Goal: Task Accomplishment & Management: Complete application form

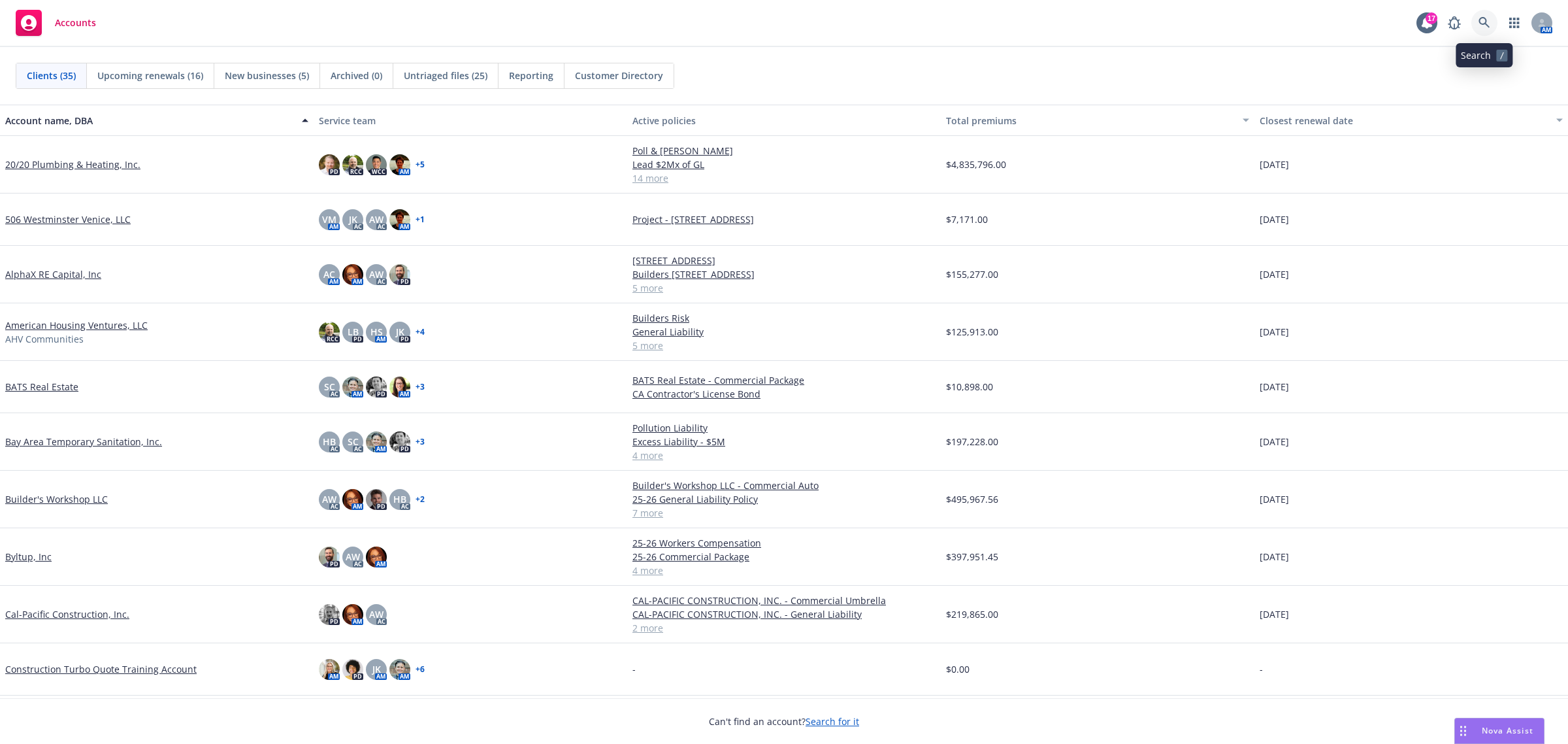
click at [1485, 17] on icon at bounding box center [1484, 22] width 11 height 11
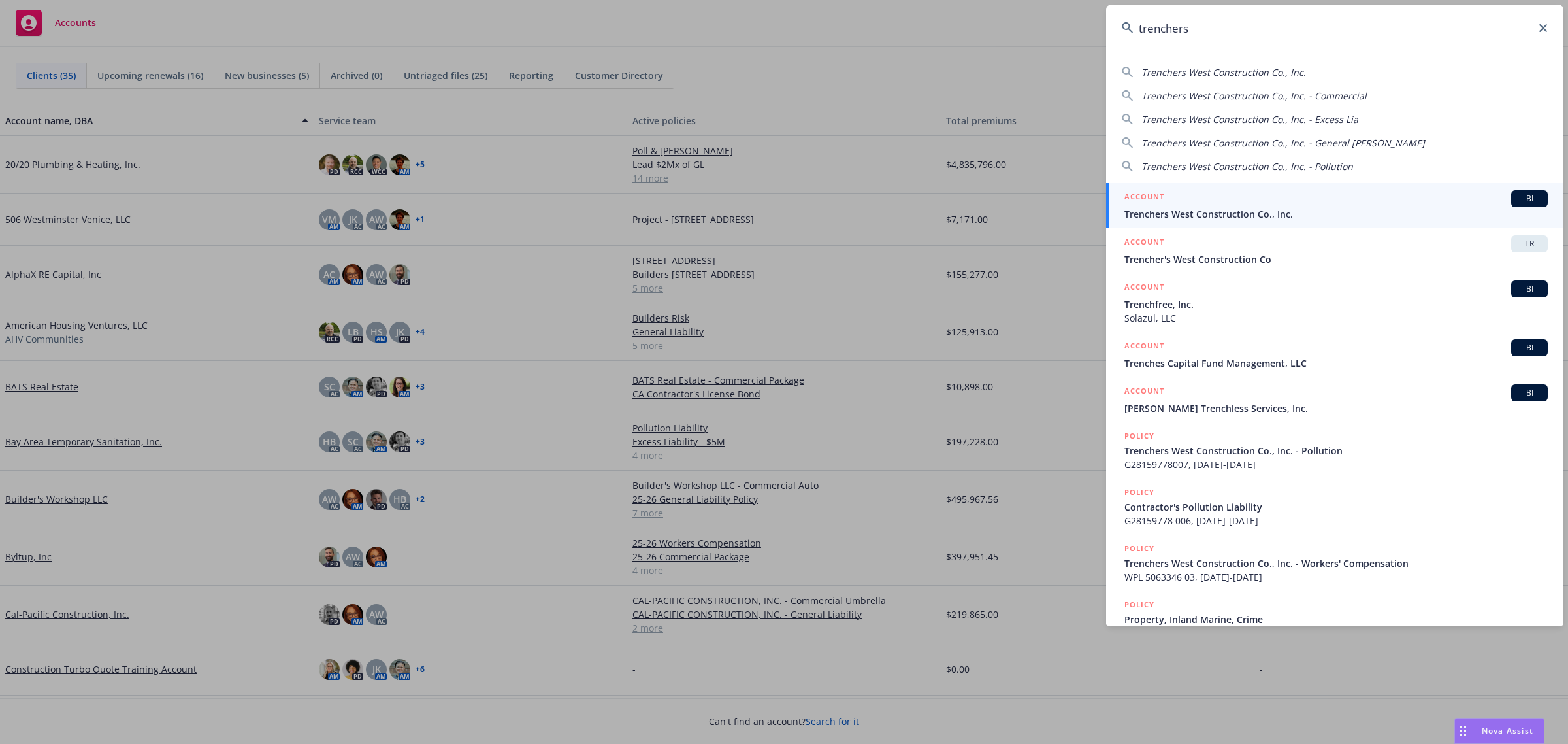
type input "trenchers"
click at [1239, 214] on span "Trenchers West Construction Co., Inc." at bounding box center [1335, 214] width 423 height 14
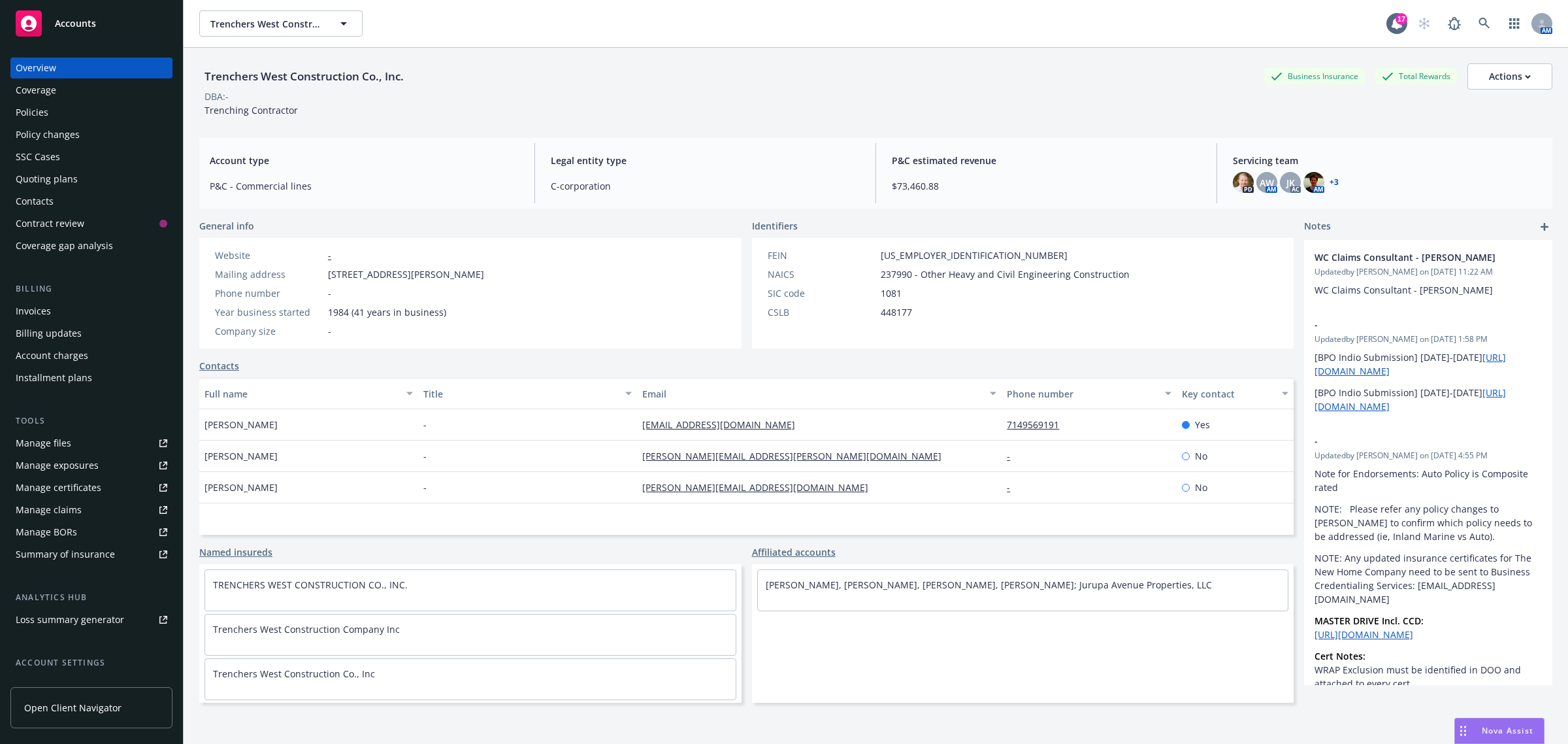
click at [36, 126] on div "Policy changes" at bounding box center [48, 135] width 64 height 21
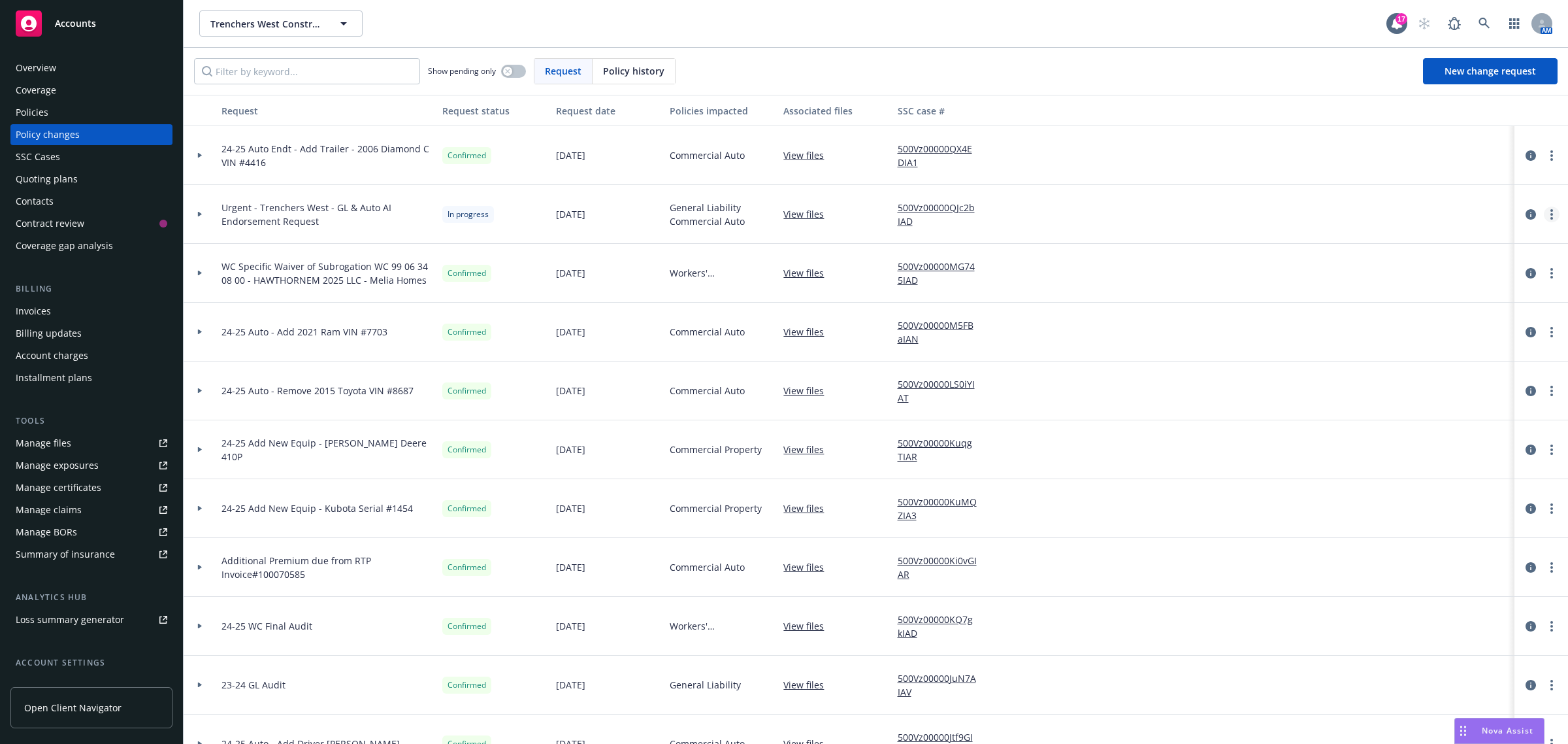
click at [1551, 212] on icon "more" at bounding box center [1551, 214] width 2 height 11
click at [1386, 317] on link "Resume workflow" at bounding box center [1435, 320] width 224 height 26
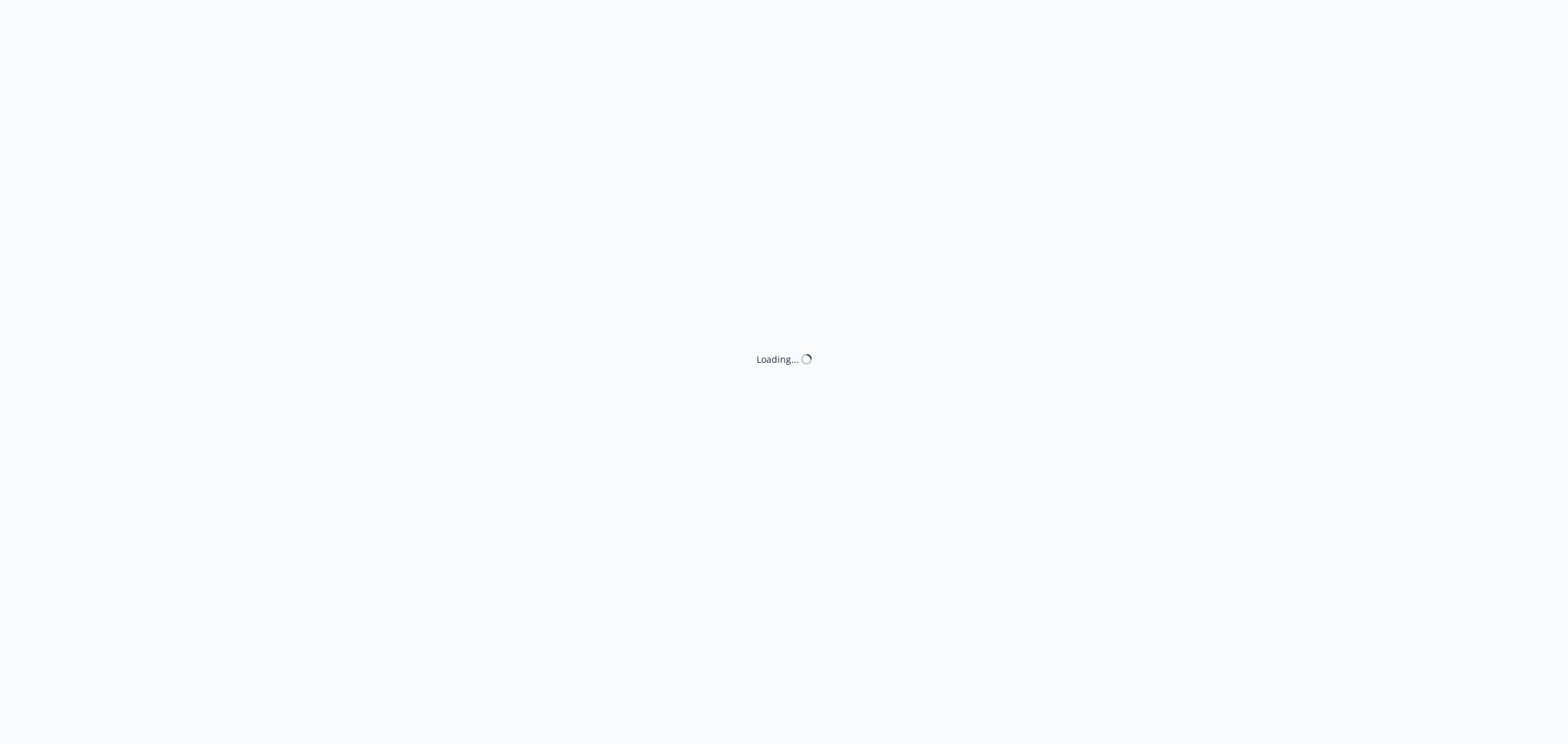
select select "ACCEPTED"
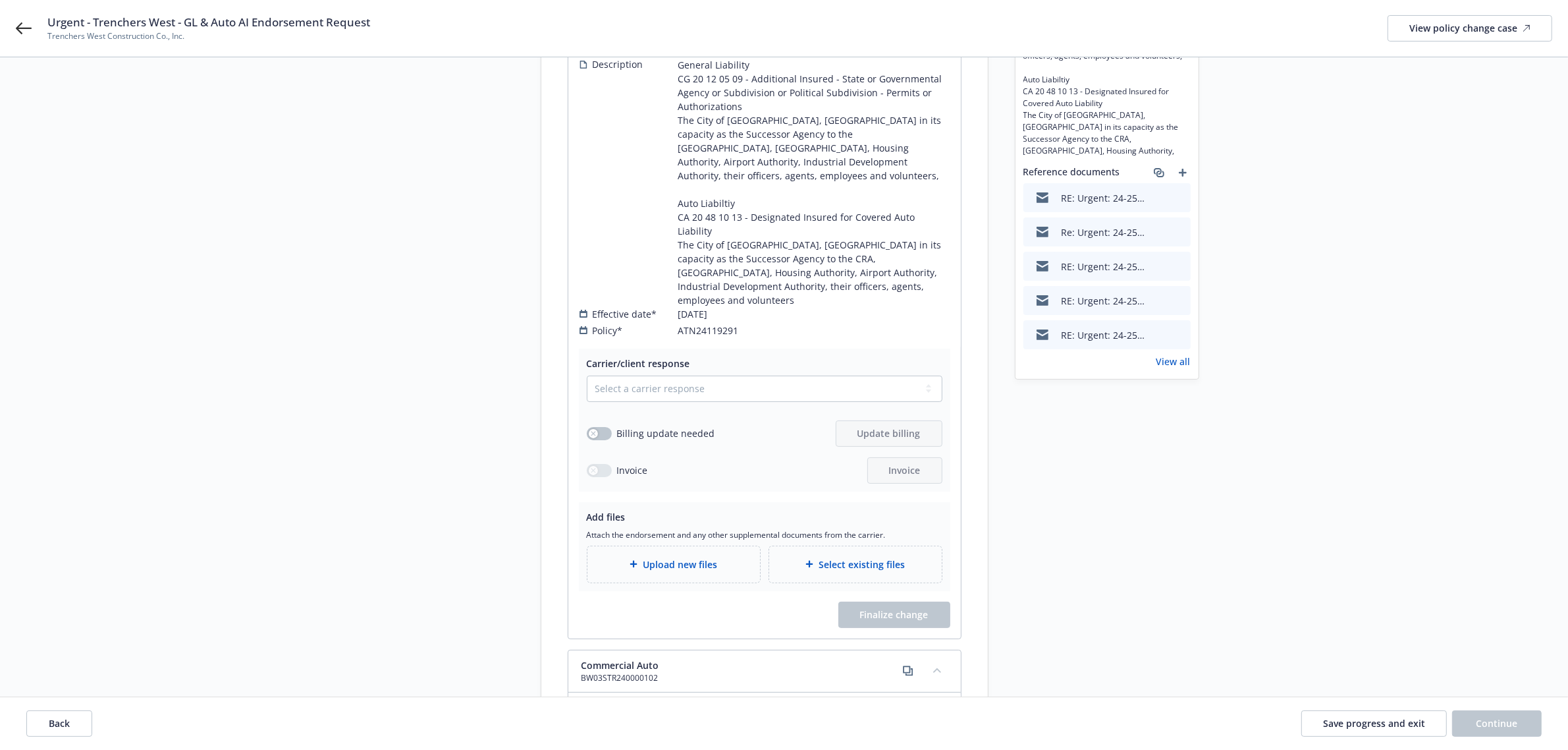
scroll to position [165, 0]
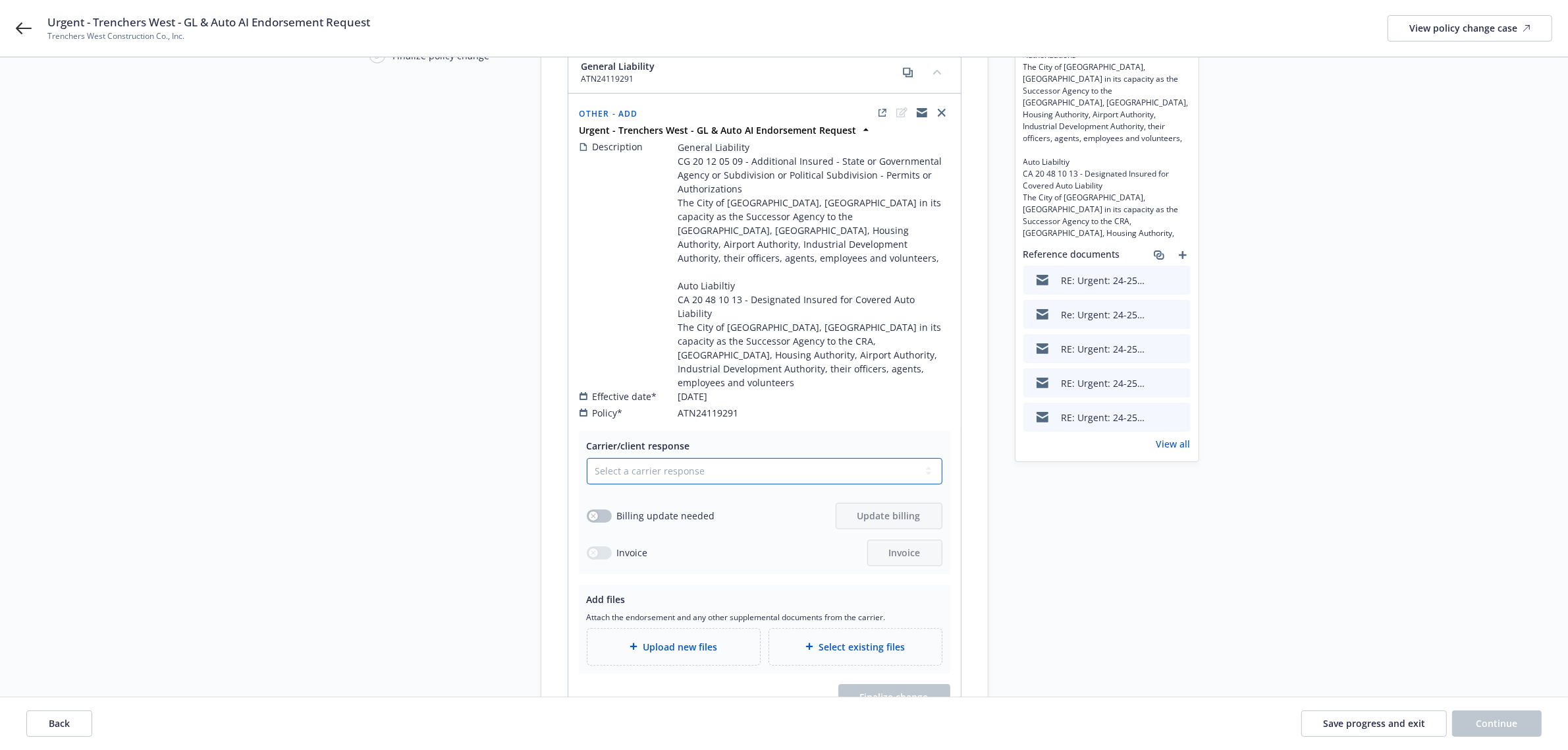
click at [613, 457] on select "Select a carrier response Accepted Accepted with revision No endorsement needed…" at bounding box center [764, 470] width 356 height 26
select select "ACCEPTED"
click at [586, 457] on select "Select a carrier response Accepted Accepted with revision No endorsement needed…" at bounding box center [764, 470] width 356 height 26
click at [592, 515] on icon "button" at bounding box center [593, 517] width 5 height 5
click at [856, 504] on button "Update billing" at bounding box center [889, 517] width 107 height 26
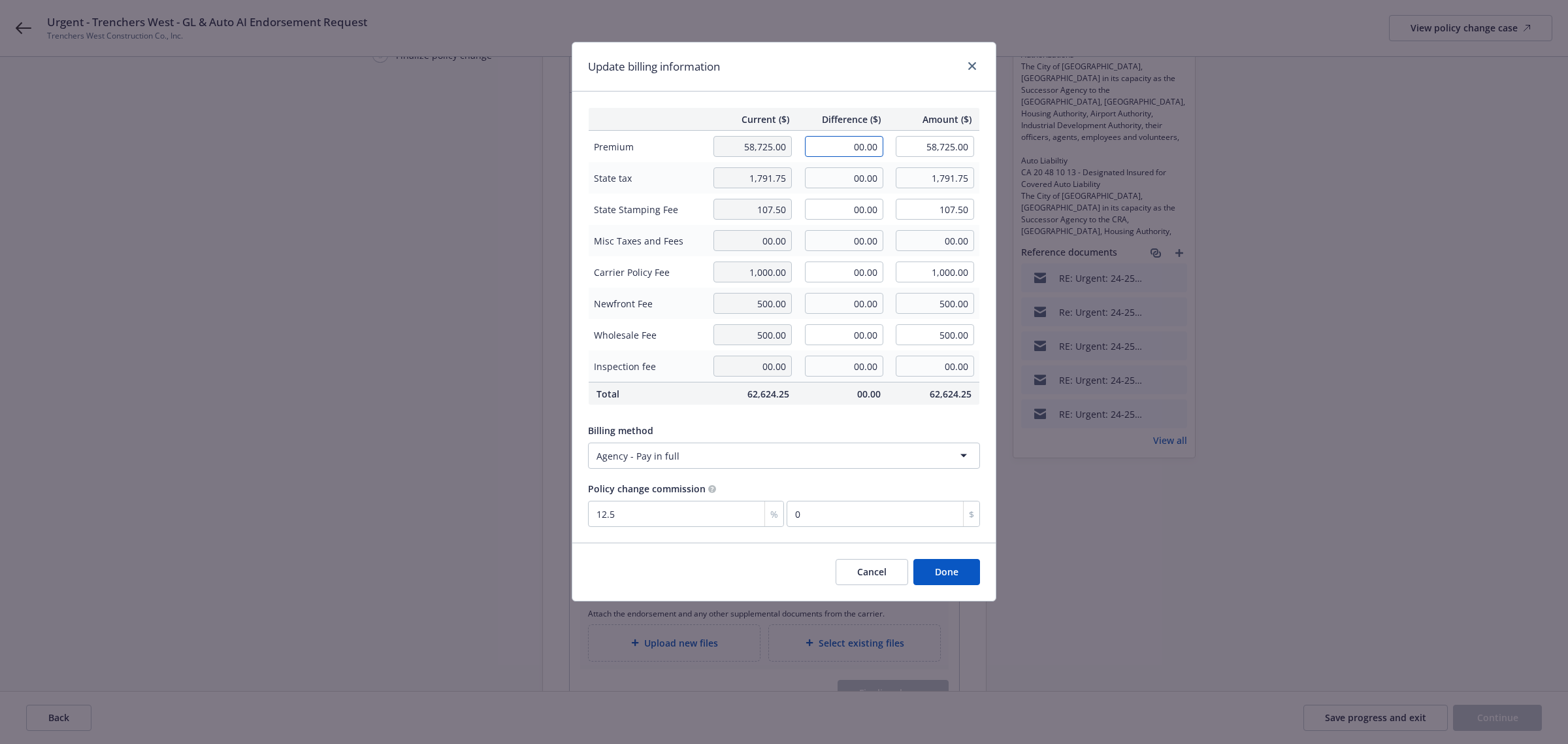
click at [851, 148] on input "00.00" at bounding box center [844, 146] width 78 height 21
type input "698.85"
type input "59,423.85"
type input "87.36"
click at [715, 425] on div "Billing method" at bounding box center [783, 430] width 392 height 14
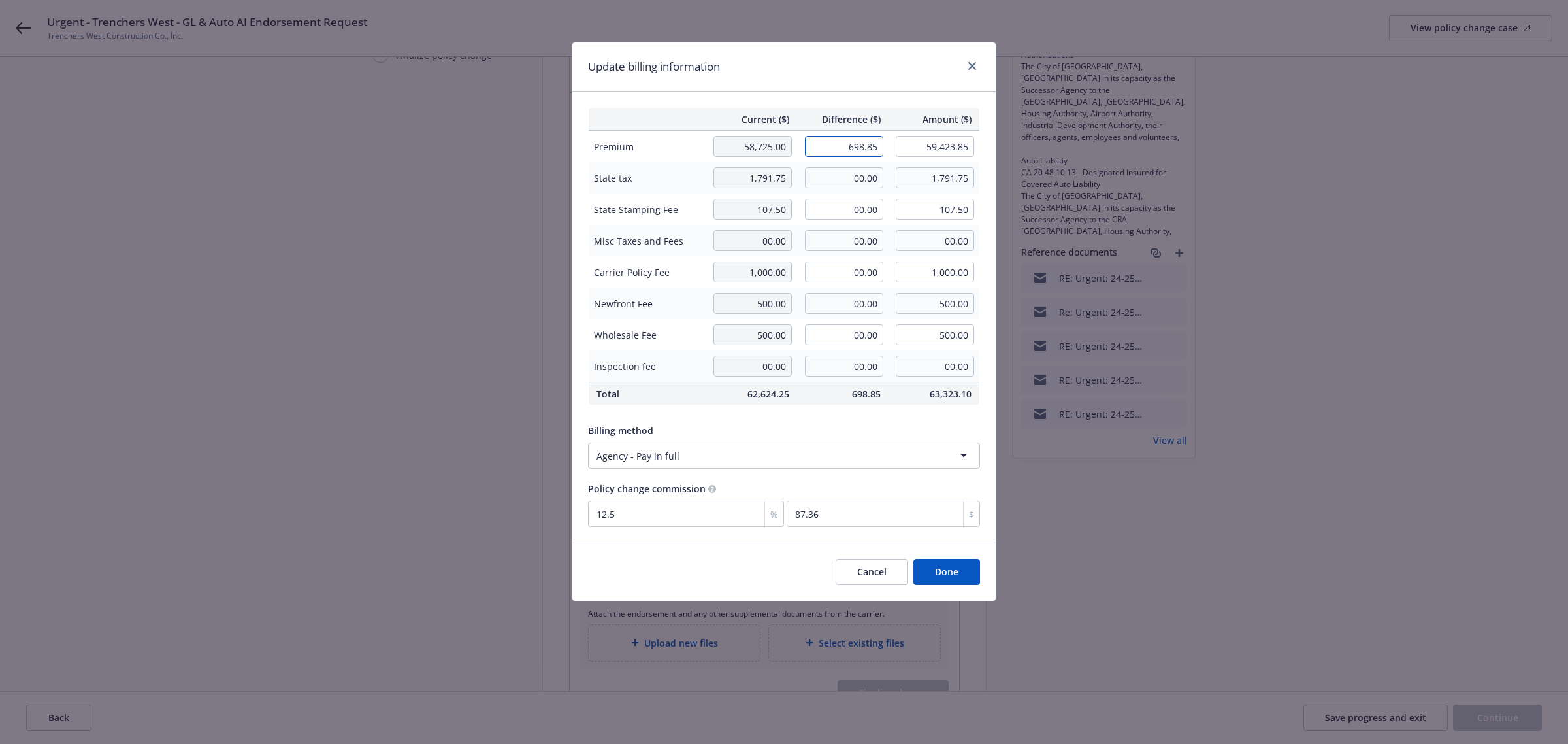
click at [859, 151] on input "698.85" at bounding box center [844, 146] width 78 height 21
type input "750.00"
type input "59,475.00"
type input "93.75"
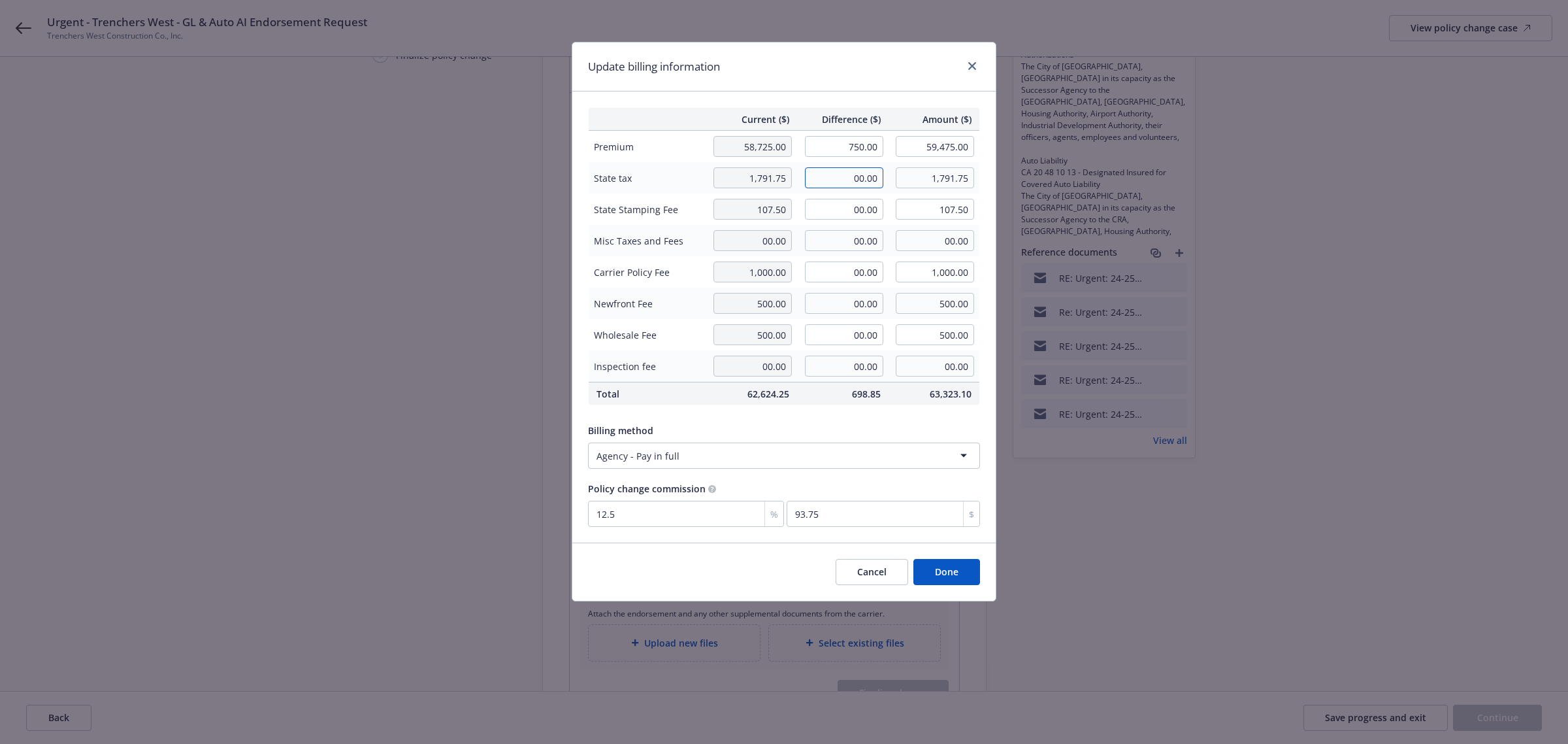
click at [869, 182] on input "00.00" at bounding box center [844, 178] width 78 height 21
type input "22.50"
type input "1,814.25"
click at [854, 210] on input "00.00" at bounding box center [844, 209] width 78 height 21
type input "1.35"
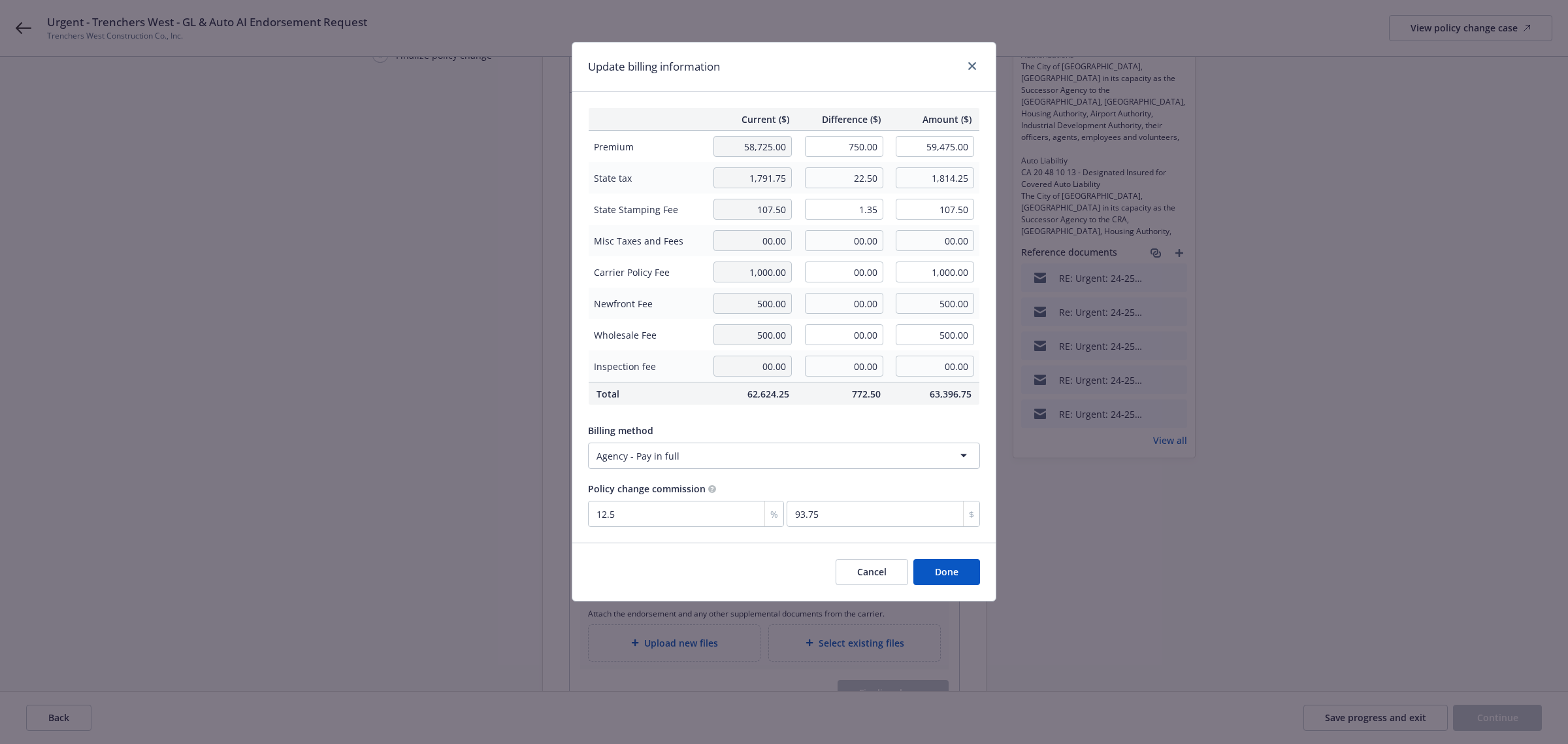
type input "108.85"
click at [859, 419] on div "Billing method Agency - Pay in full" at bounding box center [783, 443] width 392 height 50
click at [846, 335] on input "00.00" at bounding box center [844, 335] width 78 height 21
type input "-75.00"
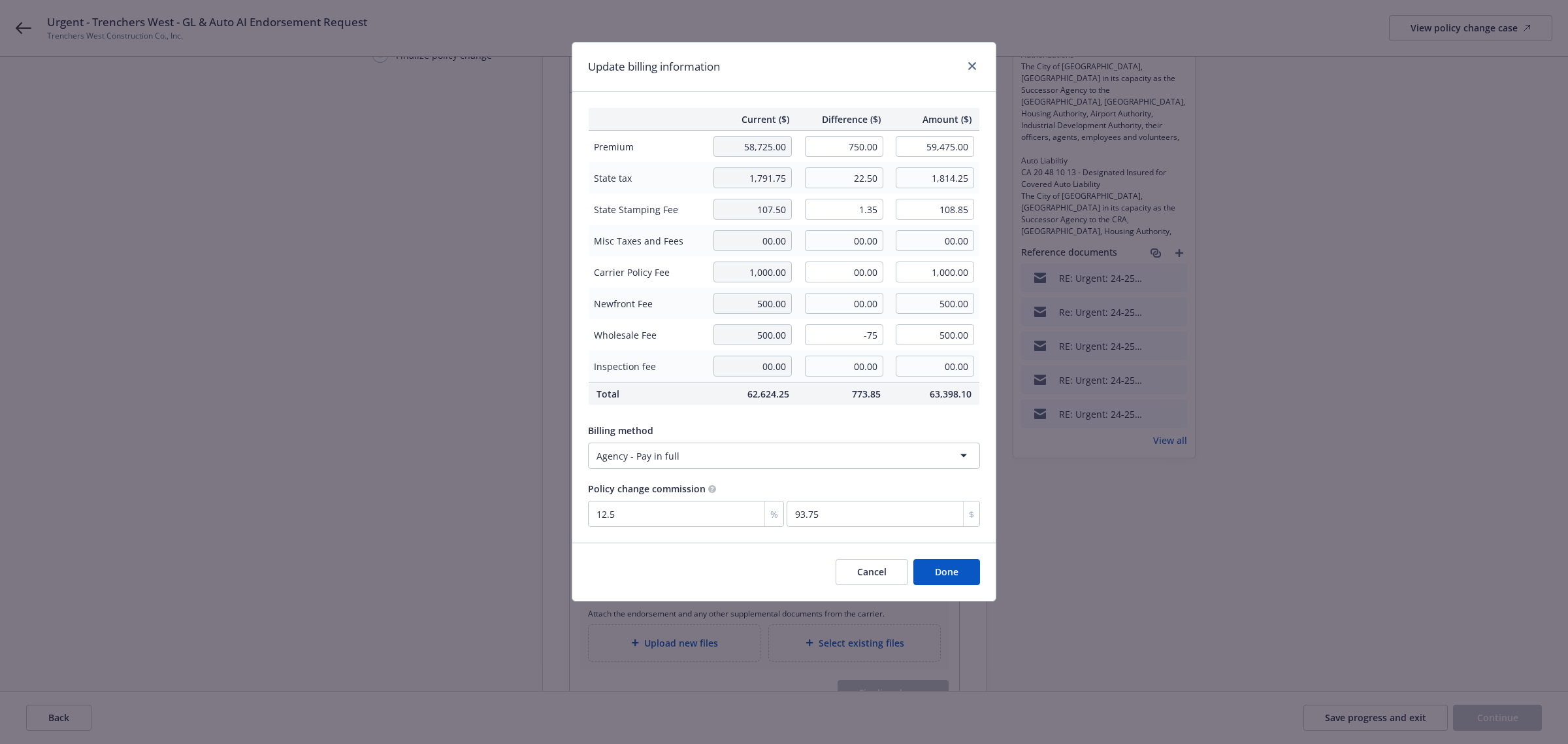
type input "425.00"
click at [807, 406] on div "Current ($) Difference ($) Amount ($) Premium 58,725.00 750.00 59,475.00 State …" at bounding box center [784, 317] width 423 height 451
click at [969, 573] on button "Done" at bounding box center [947, 571] width 67 height 26
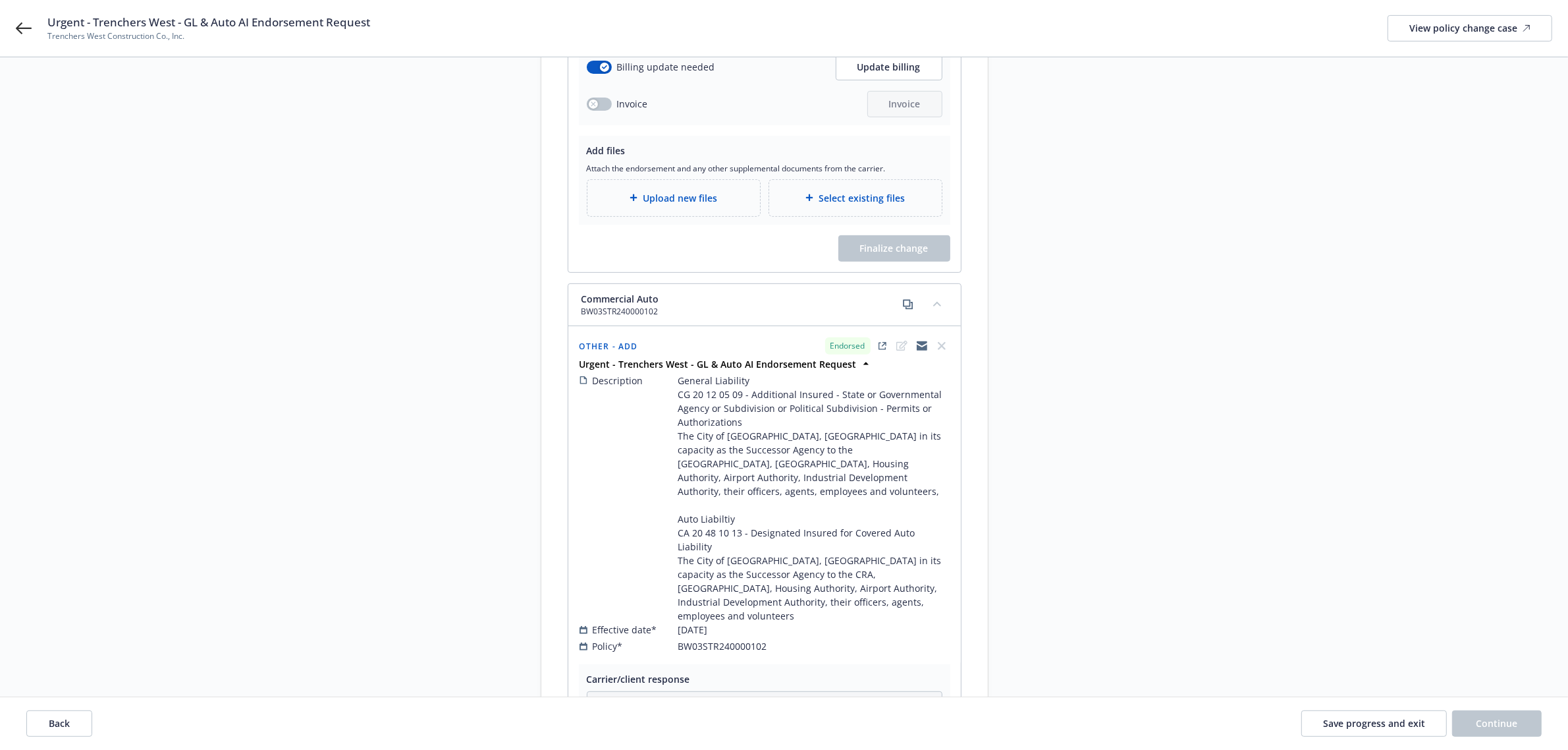
scroll to position [519, 0]
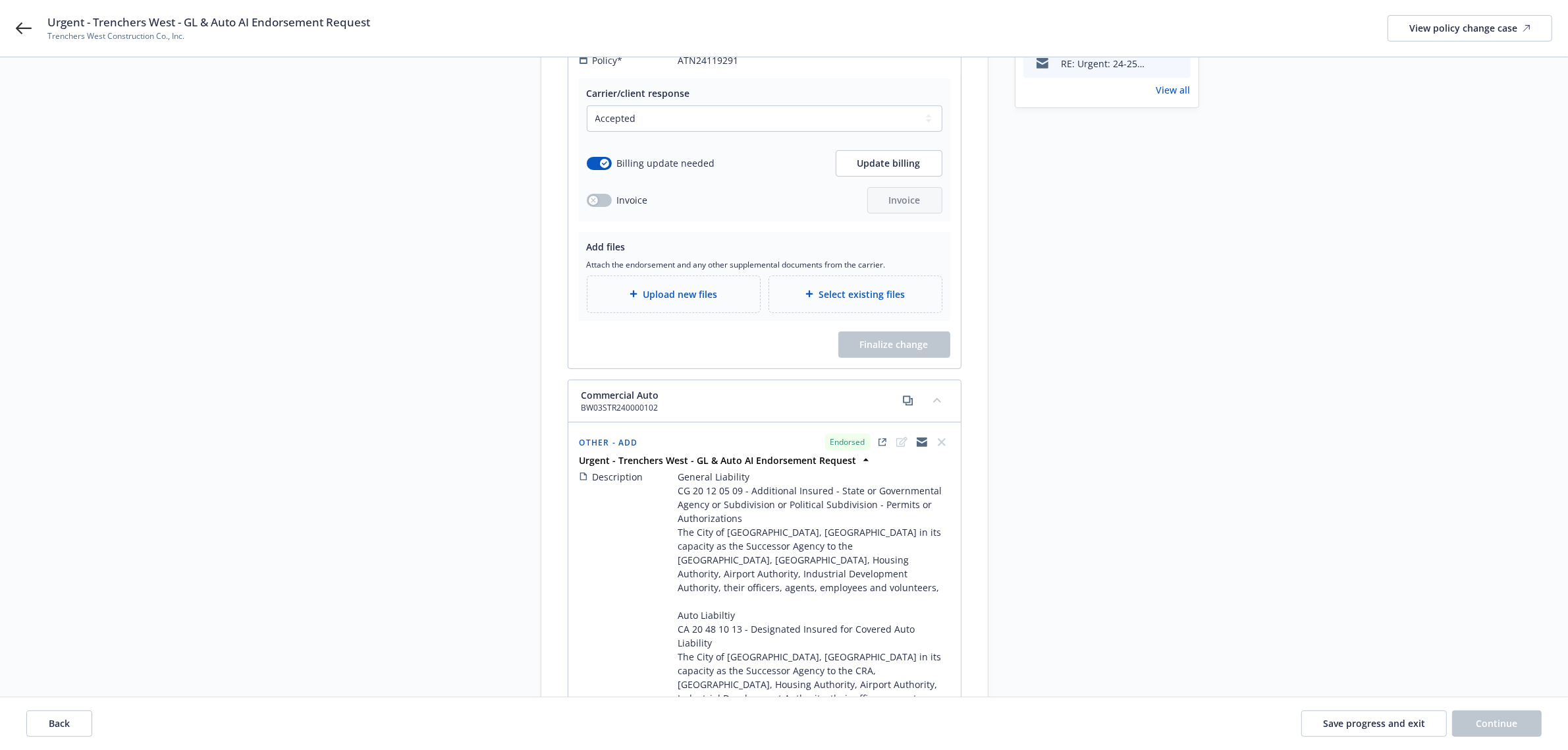
click at [678, 287] on span "Upload new files" at bounding box center [679, 294] width 74 height 14
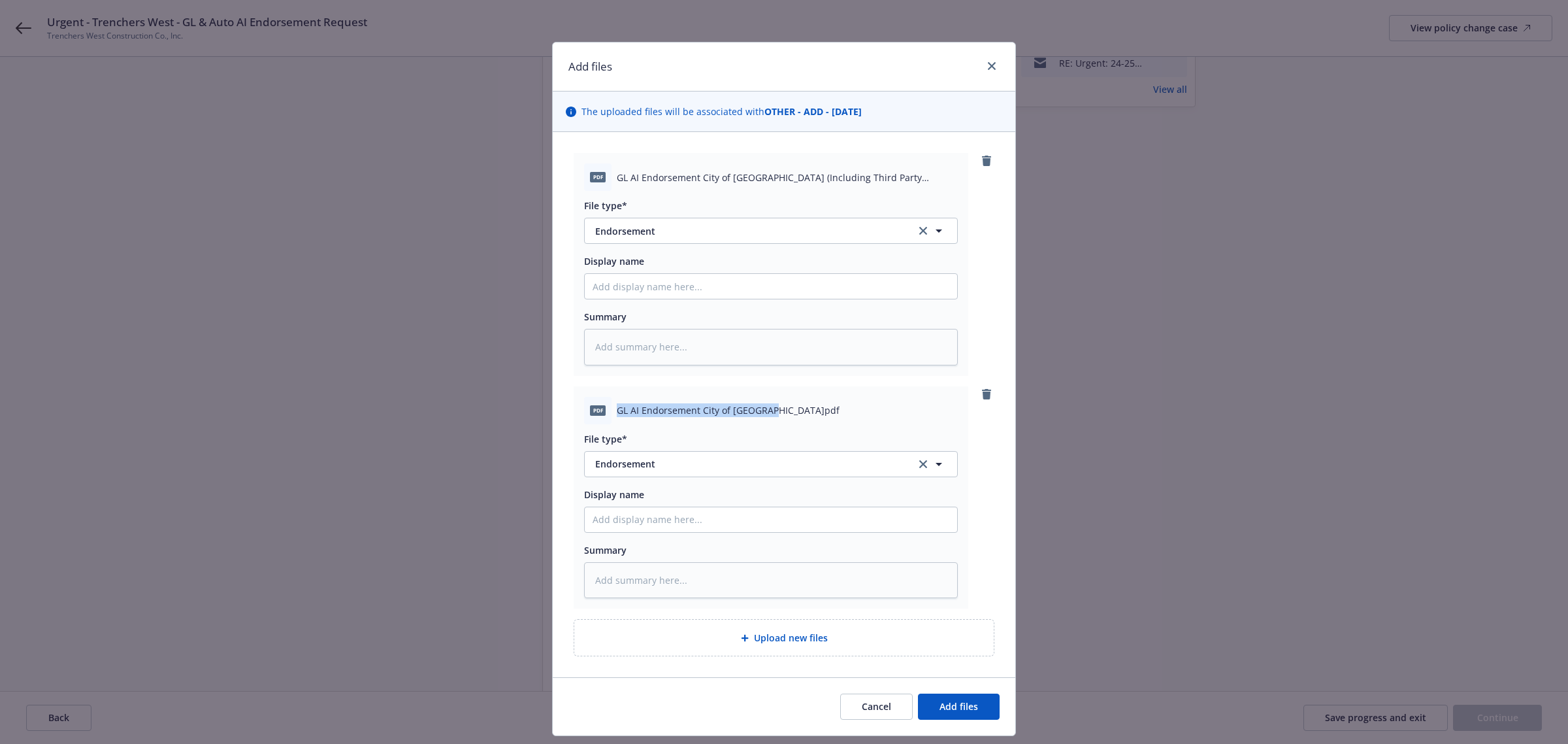
drag, startPoint x: 613, startPoint y: 408, endPoint x: 750, endPoint y: 406, distance: 137.0
click at [757, 408] on span "GL AI Endorsement City of [GEOGRAPHIC_DATA]pdf" at bounding box center [728, 410] width 223 height 14
drag, startPoint x: 747, startPoint y: 406, endPoint x: 729, endPoint y: 417, distance: 21.1
click at [729, 417] on span "GL AI Endorsement City of [GEOGRAPHIC_DATA]pdf" at bounding box center [728, 410] width 223 height 14
drag, startPoint x: 762, startPoint y: 406, endPoint x: 583, endPoint y: 410, distance: 179.0
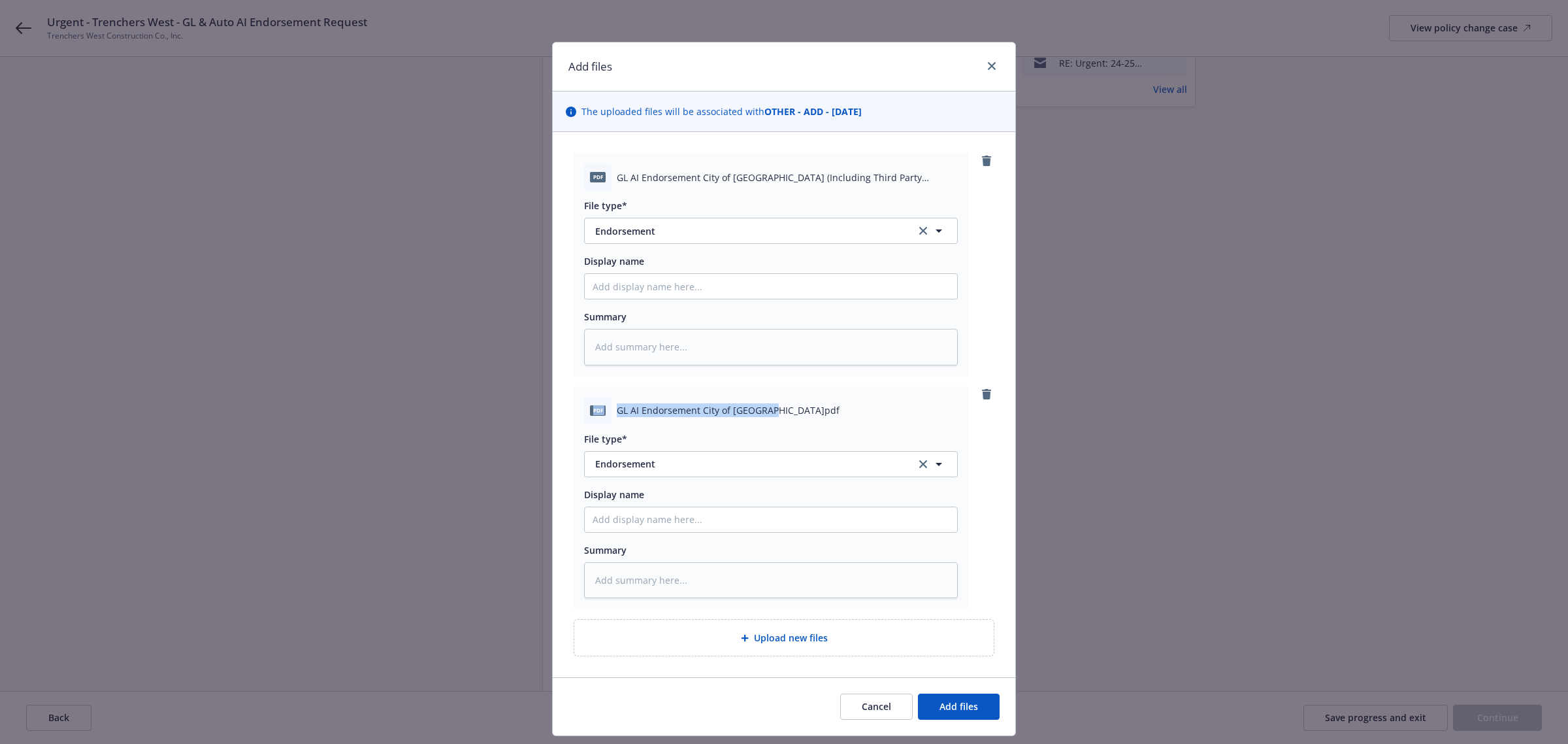
click at [584, 410] on div "pdf GL AI Endorsement City of [GEOGRAPHIC_DATA]pdf" at bounding box center [770, 411] width 373 height 27
copy div "pdf GL AI Endorsement City of [GEOGRAPHIC_DATA]"
click at [617, 299] on input "Display name" at bounding box center [771, 286] width 373 height 25
paste input "pdf GL AI Endorsement City of [GEOGRAPHIC_DATA]"
type textarea "x"
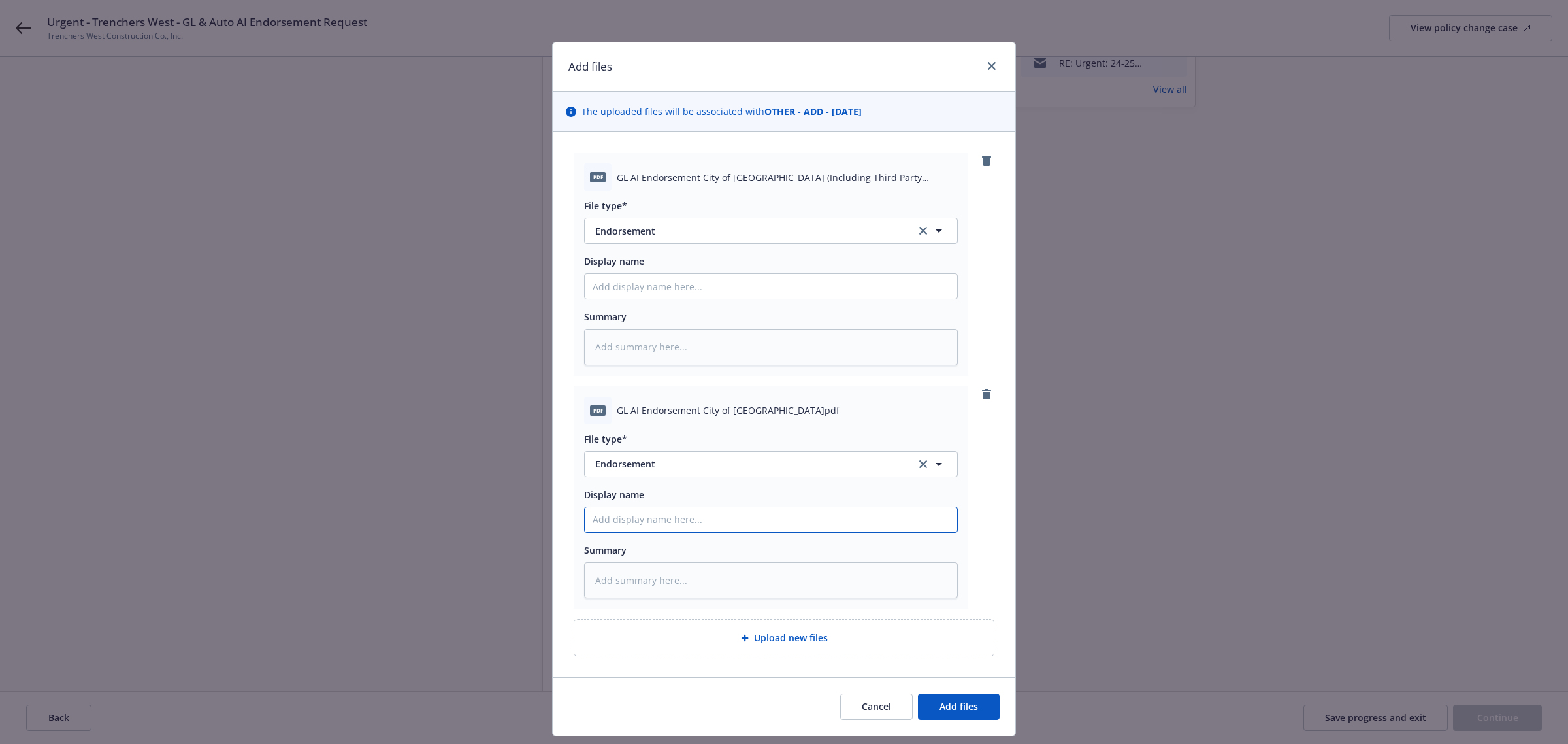
type input "pdf GL AI Endorsement City of [GEOGRAPHIC_DATA]"
drag, startPoint x: 604, startPoint y: 517, endPoint x: 576, endPoint y: 520, distance: 28.2
click at [576, 520] on div "pdf GL AI Endorsement City of [GEOGRAPHIC_DATA]pdf File type* Endorsement Endor…" at bounding box center [770, 498] width 395 height 223
type textarea "x"
type input "GL AI Endorsement City of [GEOGRAPHIC_DATA]"
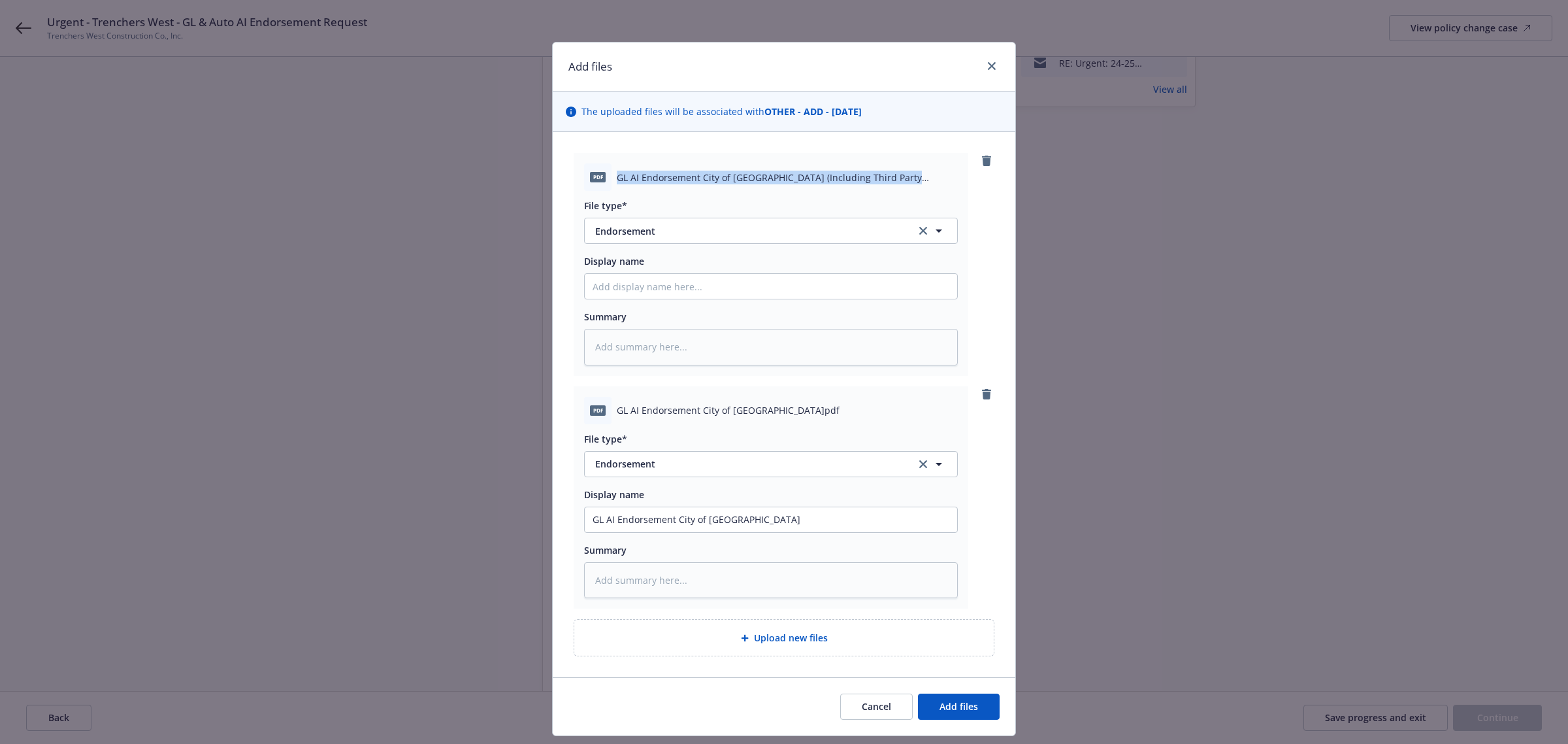
drag, startPoint x: 609, startPoint y: 173, endPoint x: 891, endPoint y: 178, distance: 282.0
click at [891, 178] on div "pdf GL AI Endorsement City of [GEOGRAPHIC_DATA] (Including Third Party Invoice)…" at bounding box center [770, 177] width 373 height 27
copy span "GL AI Endorsement City of [GEOGRAPHIC_DATA] (Including Third Party Invoice)"
click at [585, 292] on input "Display name" at bounding box center [771, 286] width 373 height 25
paste input "GL AI Endorsement City of [GEOGRAPHIC_DATA] (Including Third Party Invoice)"
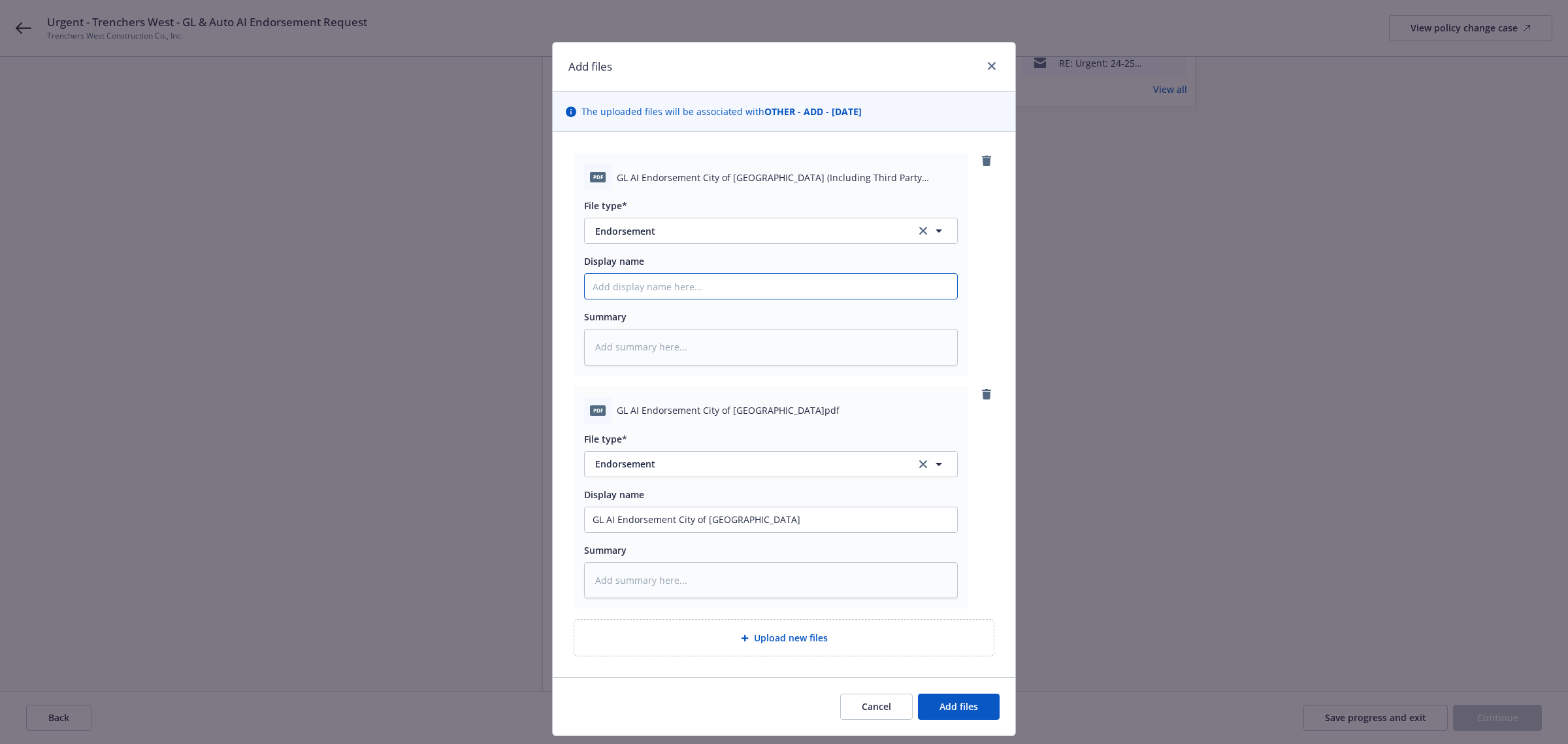
type textarea "x"
type input "GL AI Endorsement City of [GEOGRAPHIC_DATA] (Including Third Party Invoice)"
click at [616, 355] on textarea at bounding box center [770, 347] width 373 height 36
type textarea "x"
type textarea "F"
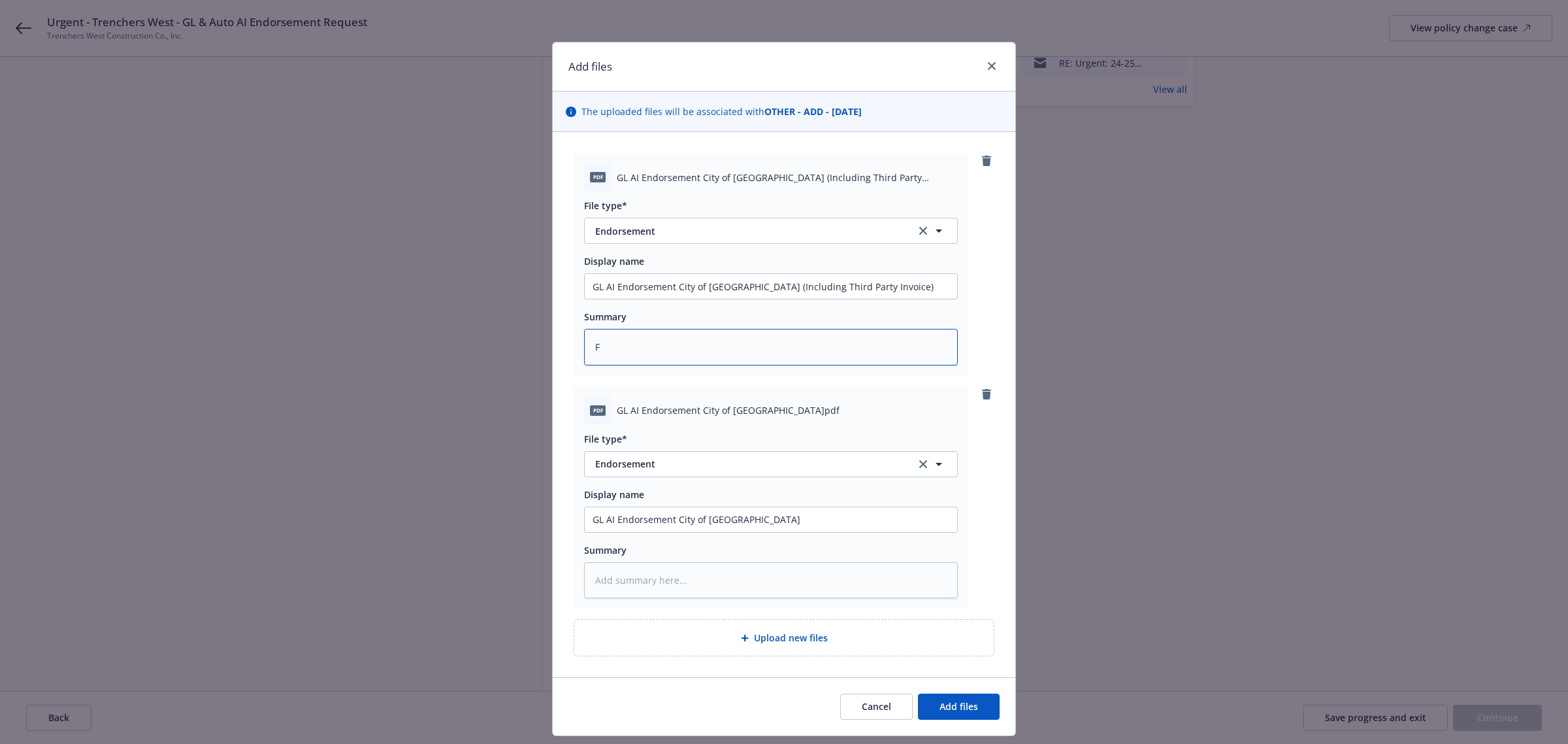
type textarea "x"
type textarea "Fu"
type textarea "x"
type textarea "Ful"
type textarea "x"
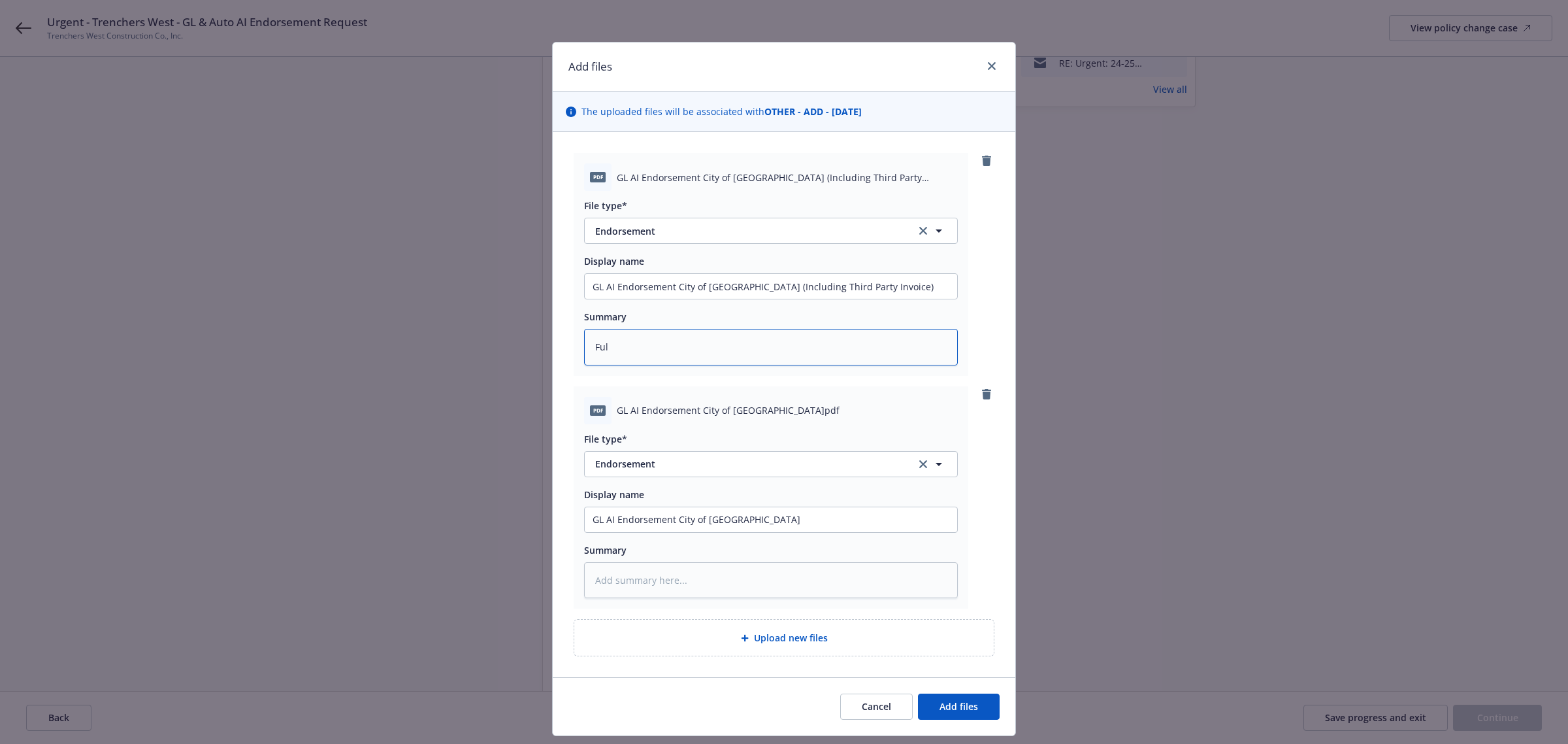
type textarea "Full"
type textarea "x"
type textarea "Ful"
type textarea "x"
type textarea "Fu"
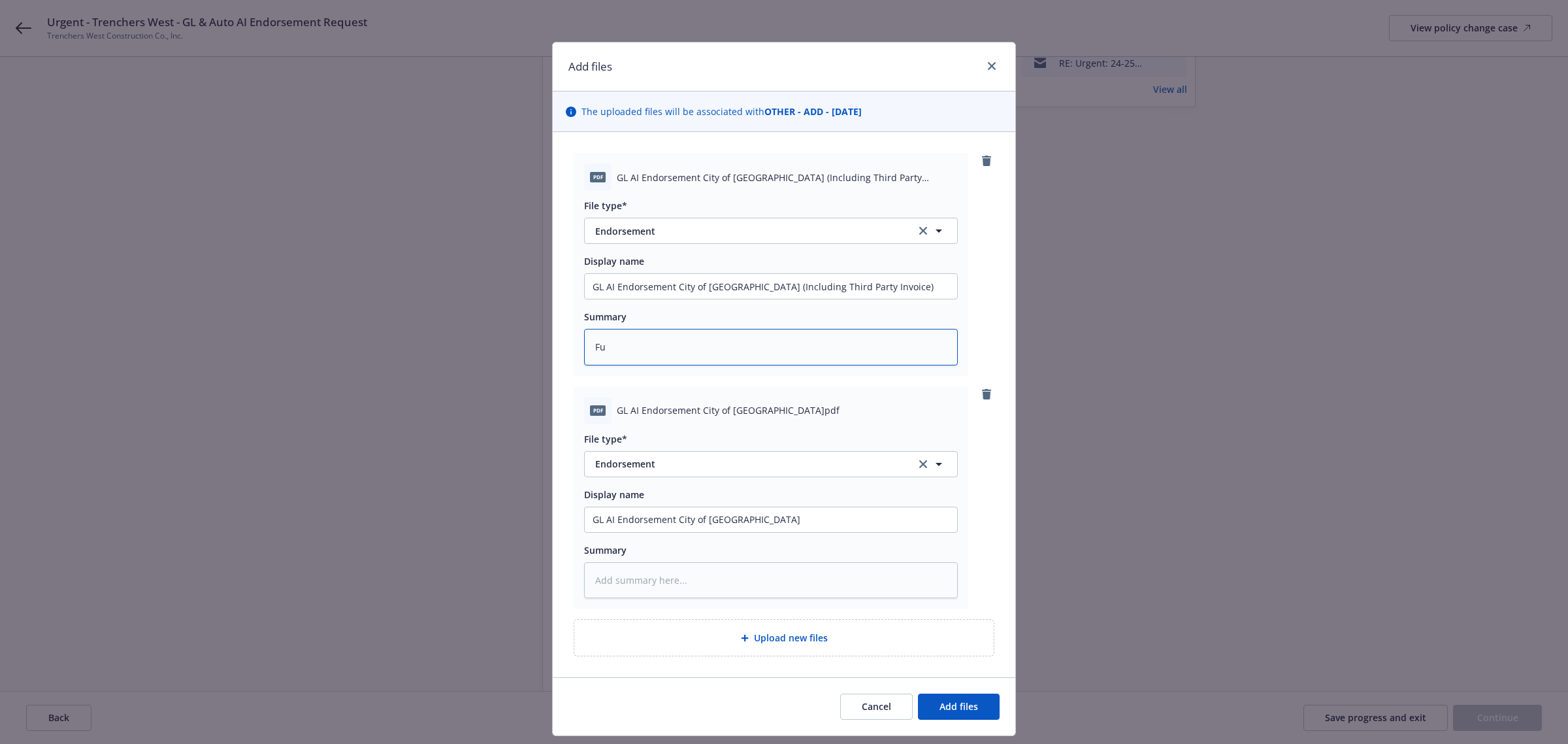
type textarea "x"
type textarea "F"
type textarea "x"
type textarea "F"
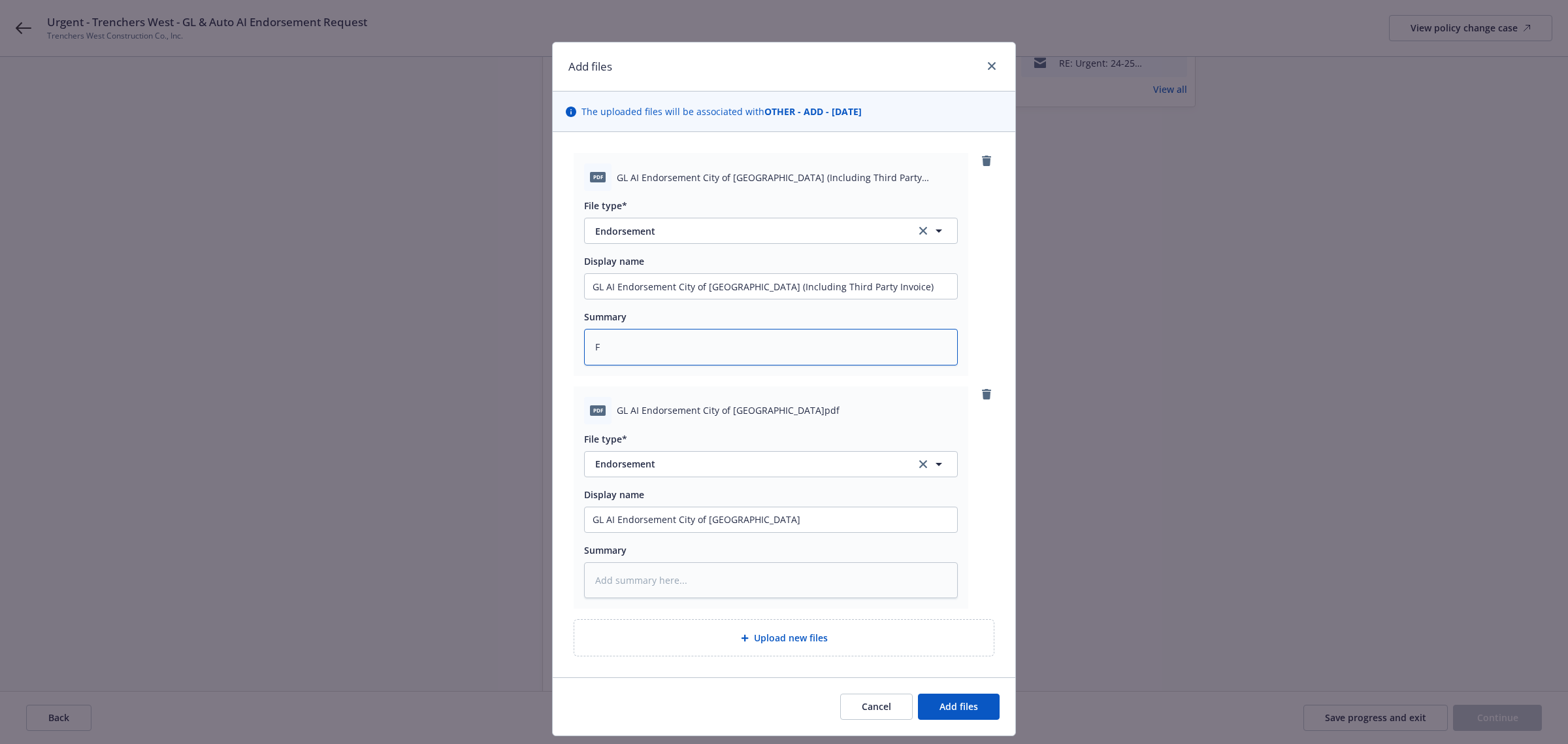
type textarea "x"
type textarea "E"
type textarea "x"
type textarea "En"
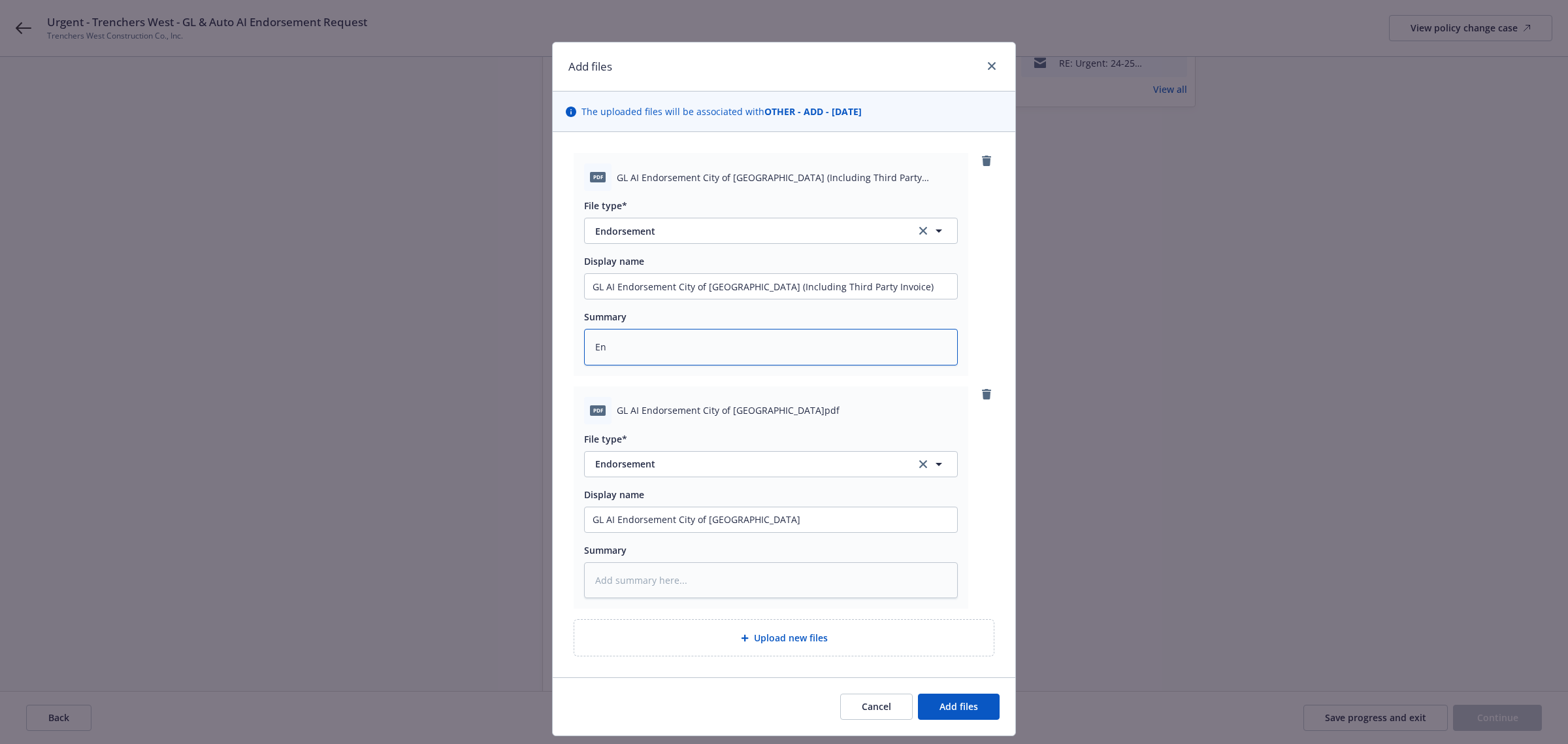
type textarea "x"
type textarea "End"
type textarea "x"
type textarea "Endo"
type textarea "x"
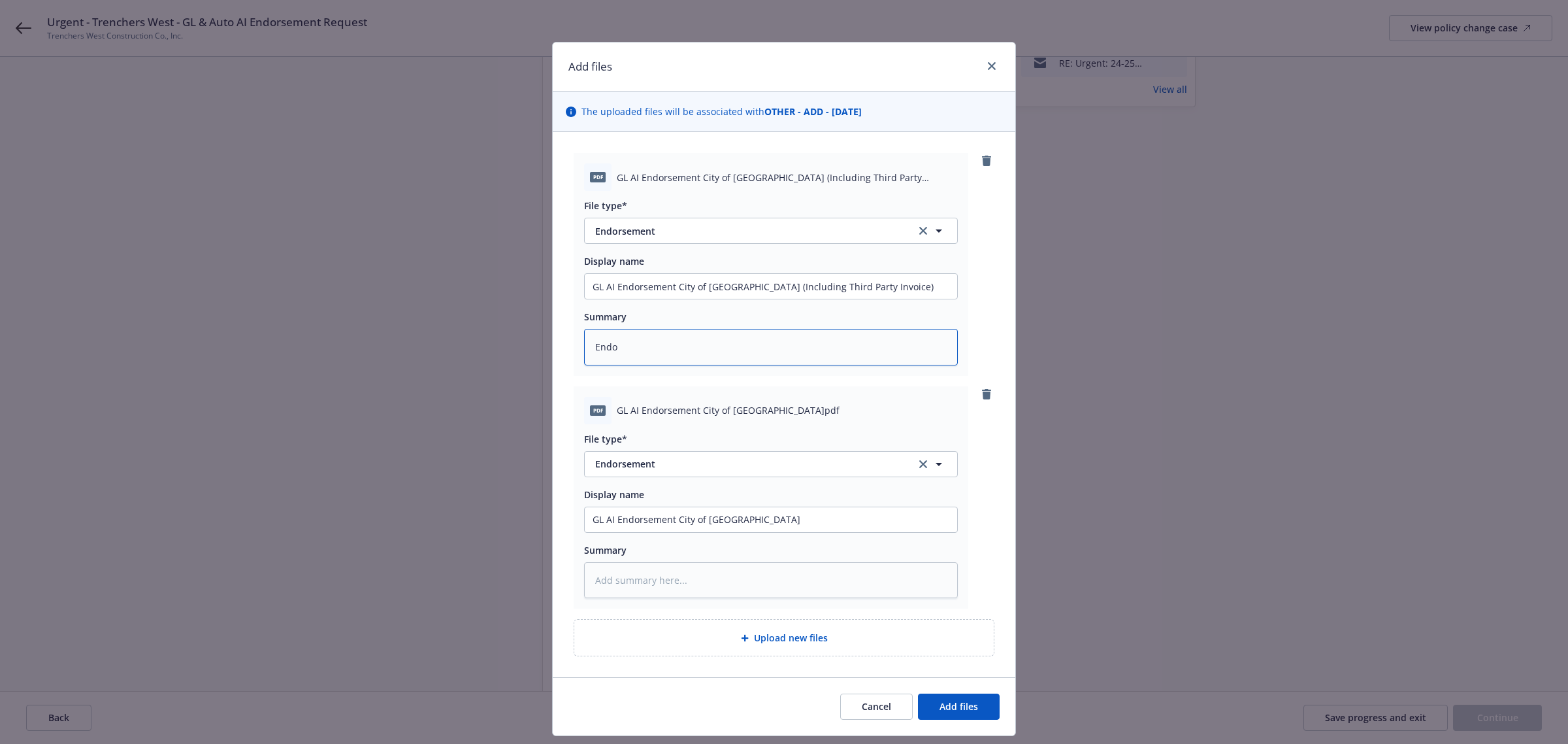
type textarea "Endor"
type textarea "x"
type textarea "Endors"
type textarea "x"
type textarea "Endorse"
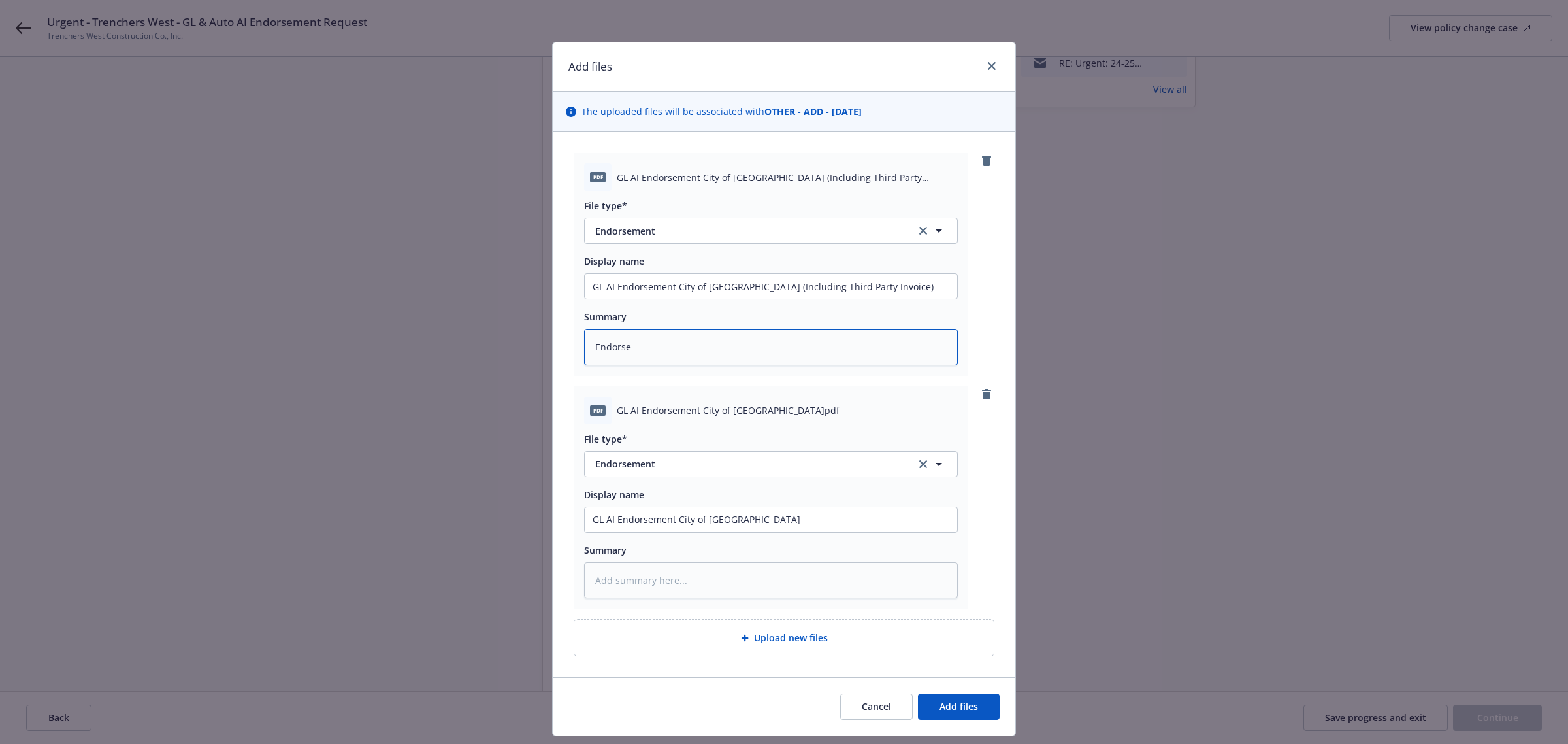
type textarea "x"
type textarea "Endorsem"
type textarea "x"
type textarea "Endorseme"
type textarea "x"
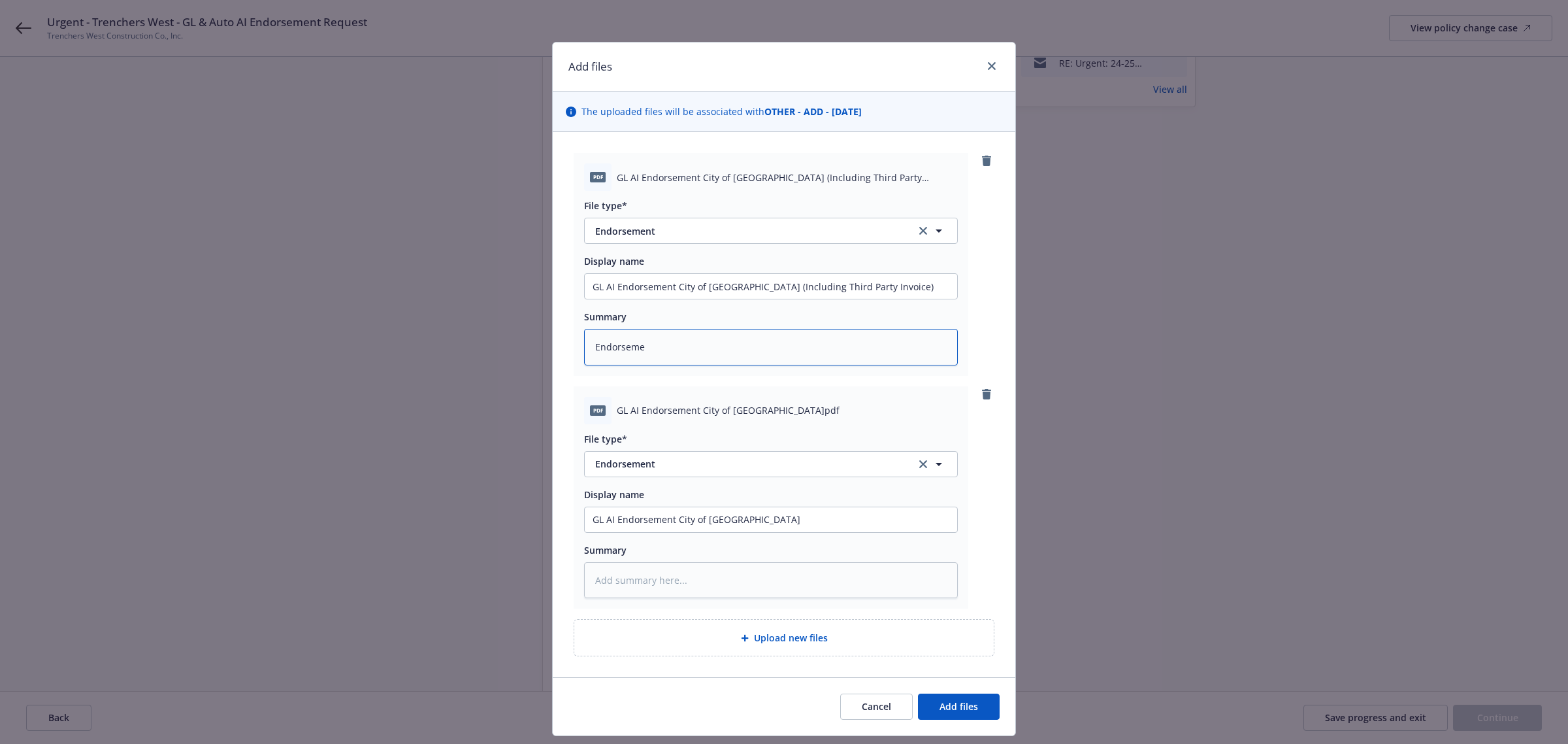
type textarea "Endorsemen"
type textarea "x"
type textarea "Endorsement"
type textarea "x"
type textarea "Endorsement"
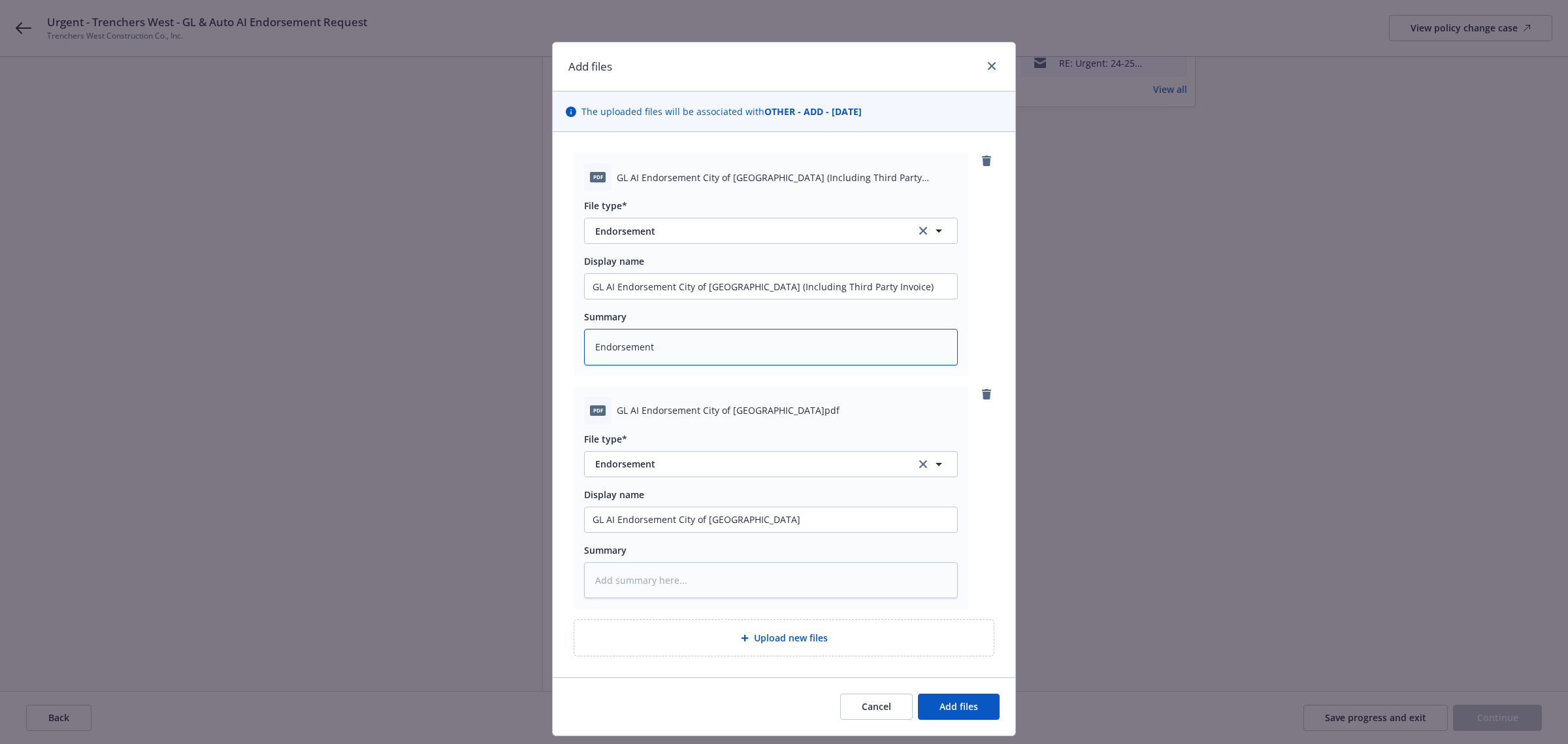
type textarea "x"
type textarea "Endorsement ("
type textarea "x"
type textarea "Endorsement (A"
type textarea "x"
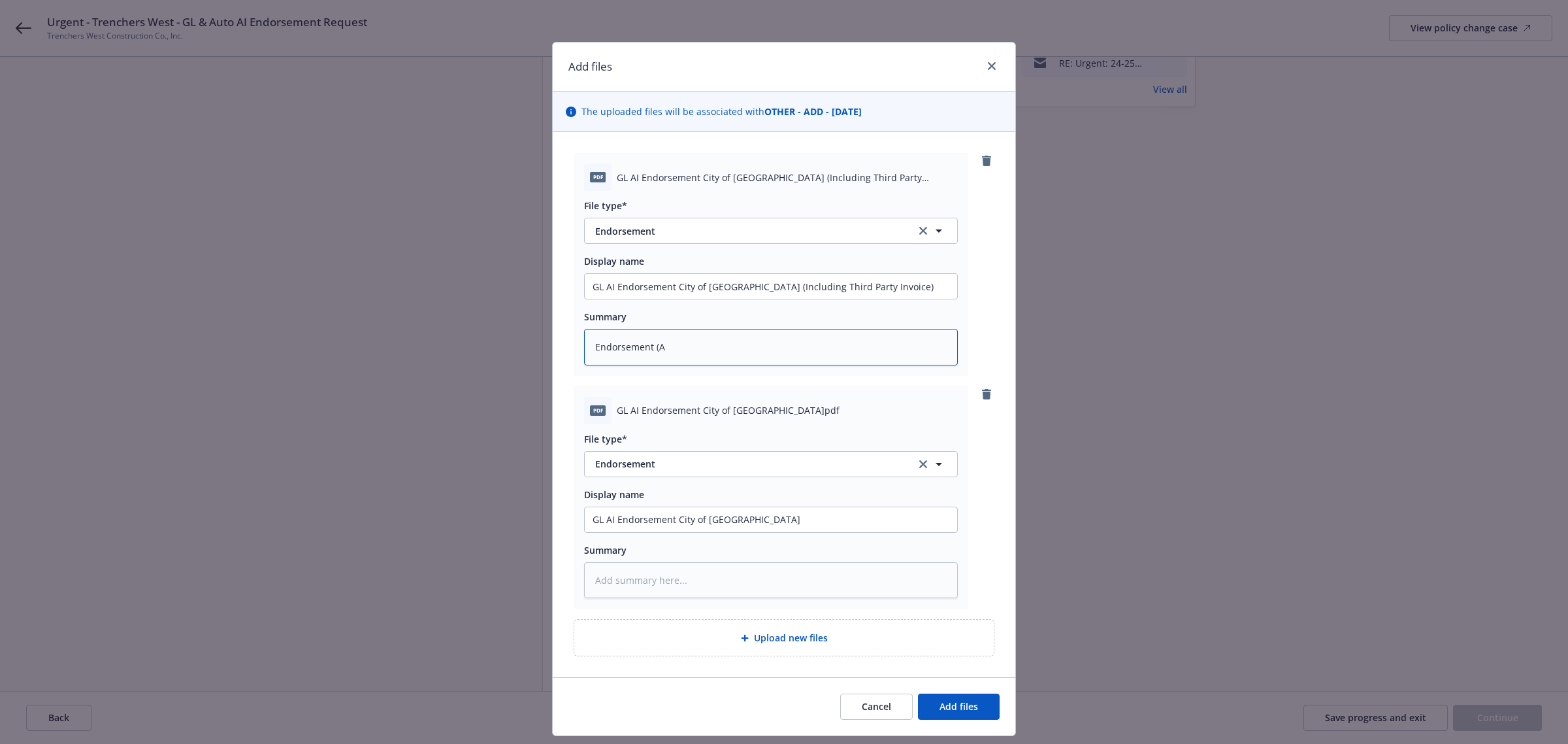
type textarea "Endorsement (Al"
type textarea "x"
type textarea "Endorsement (All"
type textarea "x"
type textarea "Endorsement (All"
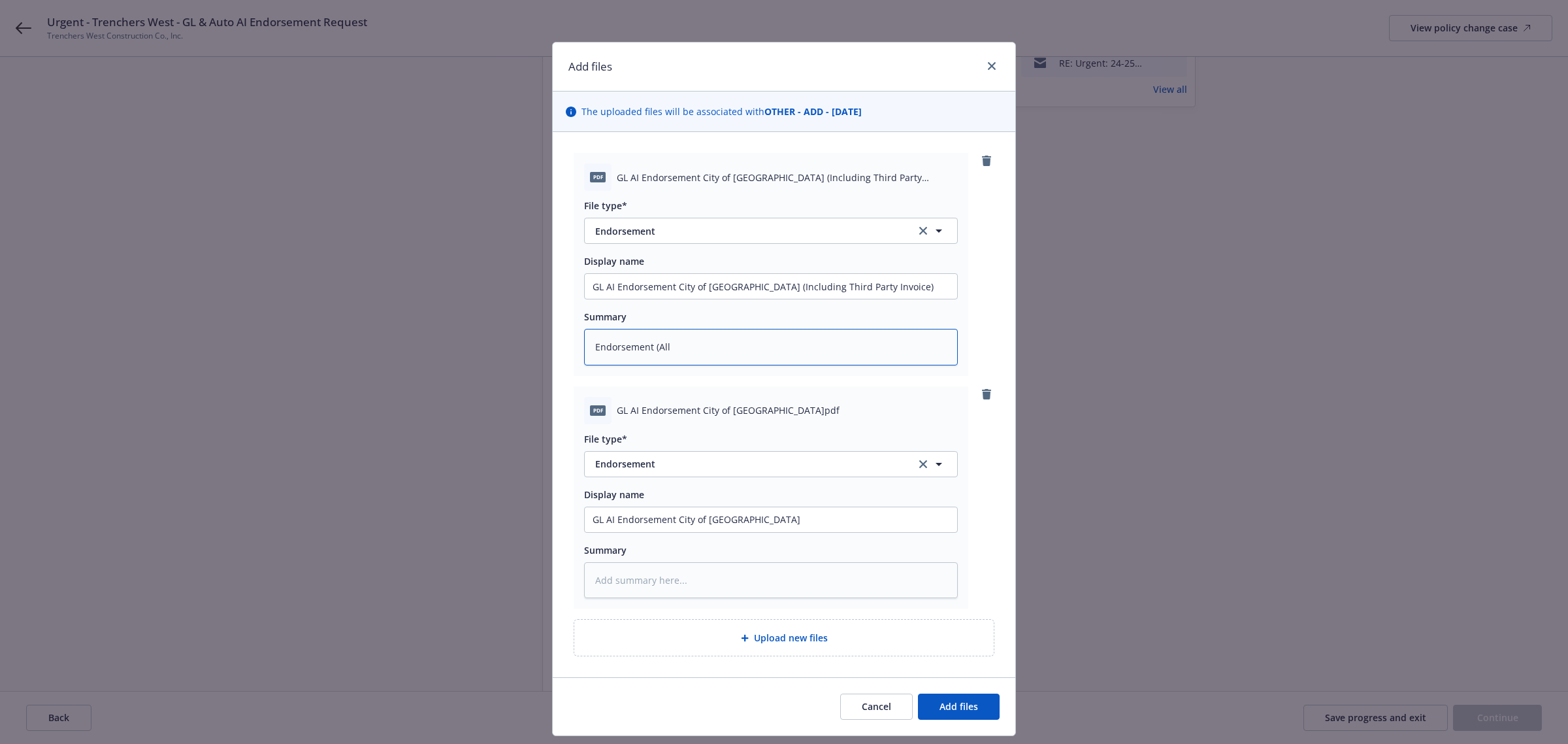
type textarea "x"
type textarea "Endorsement (All P"
type textarea "x"
type textarea "Endorsement (All Pa"
type textarea "x"
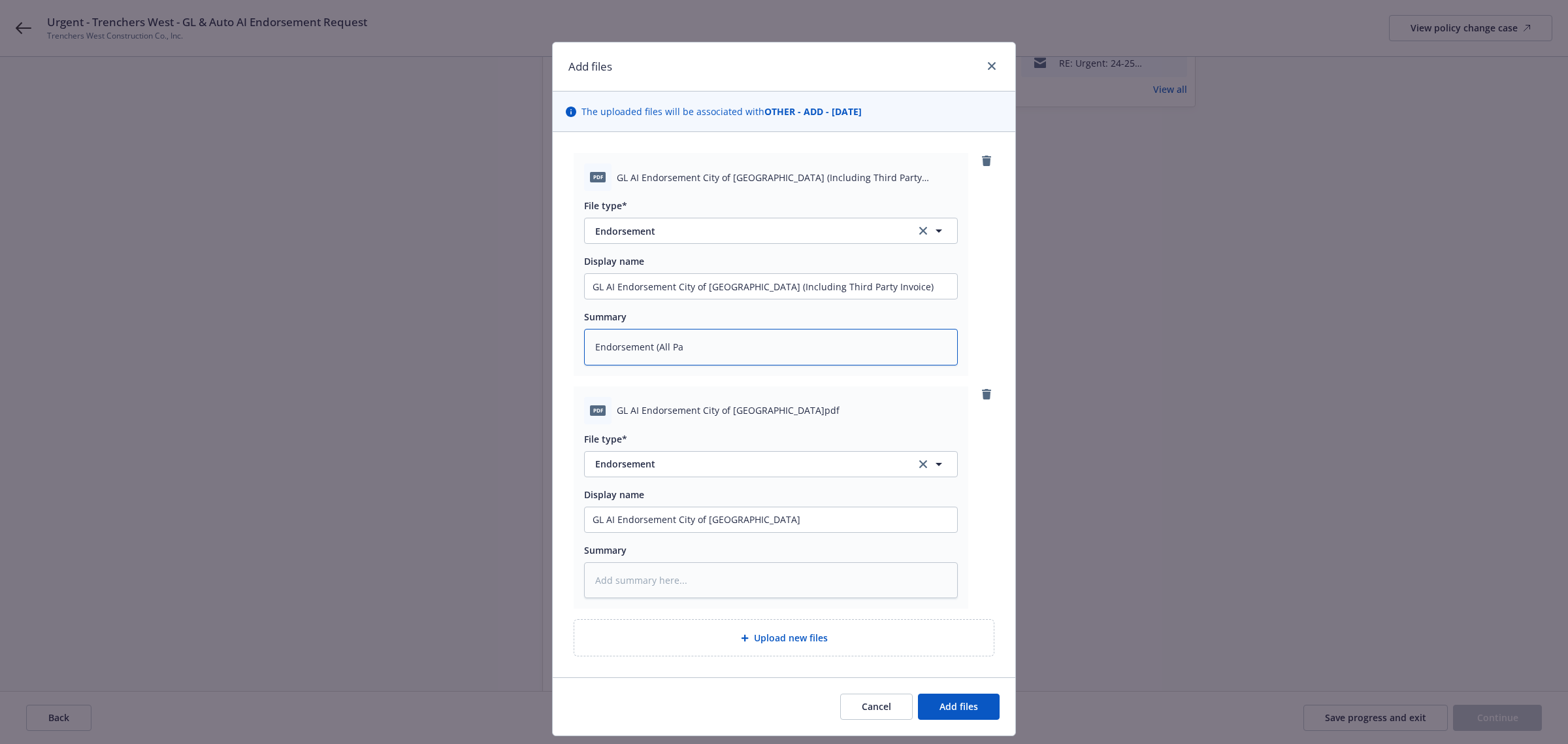
type textarea "Endorsement (All Pag"
type textarea "x"
type textarea "Endorsement (All Pa"
type textarea "x"
type textarea "Endorsement (All P"
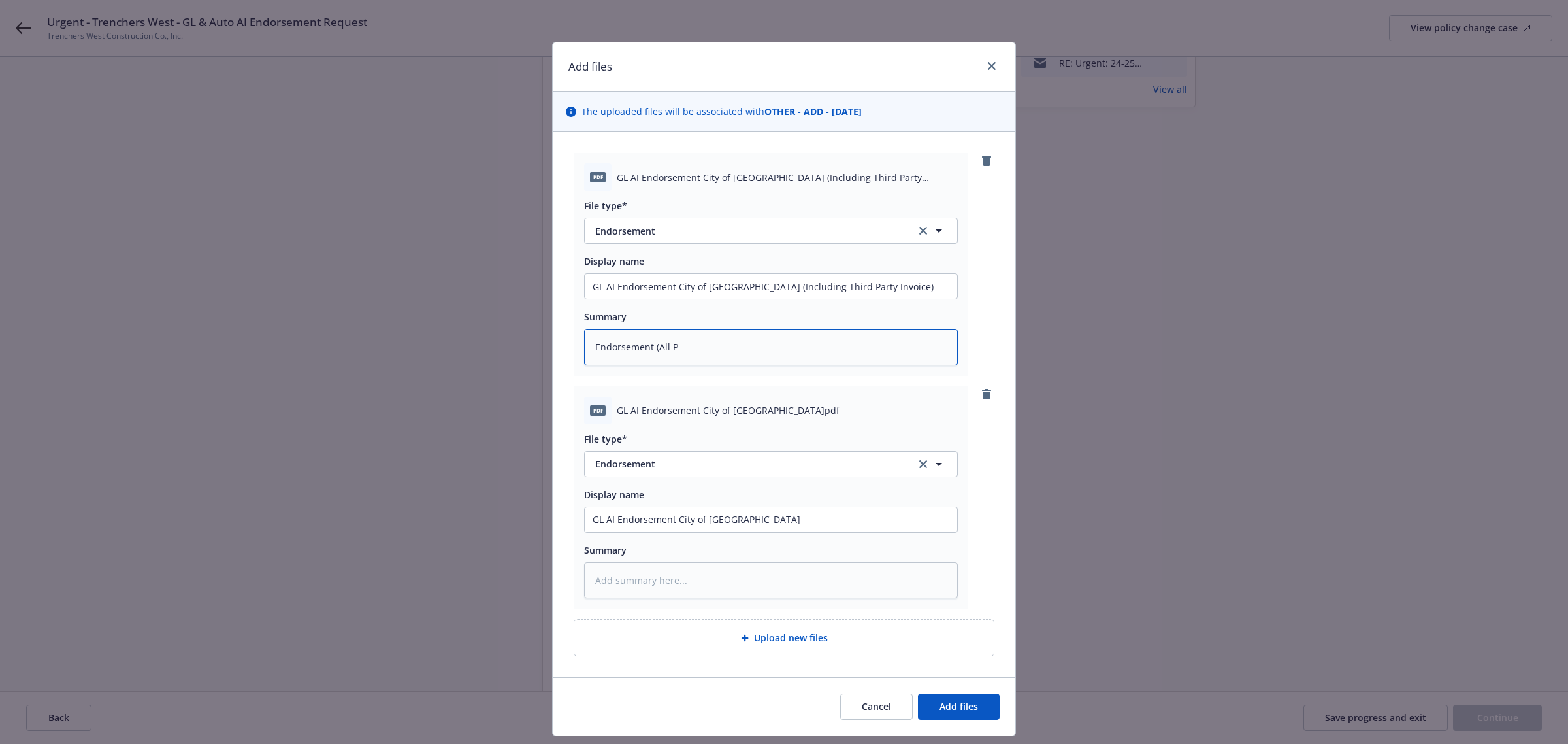
type textarea "x"
type textarea "Endorsement (All"
type textarea "x"
type textarea "Endorsement (All p"
type textarea "x"
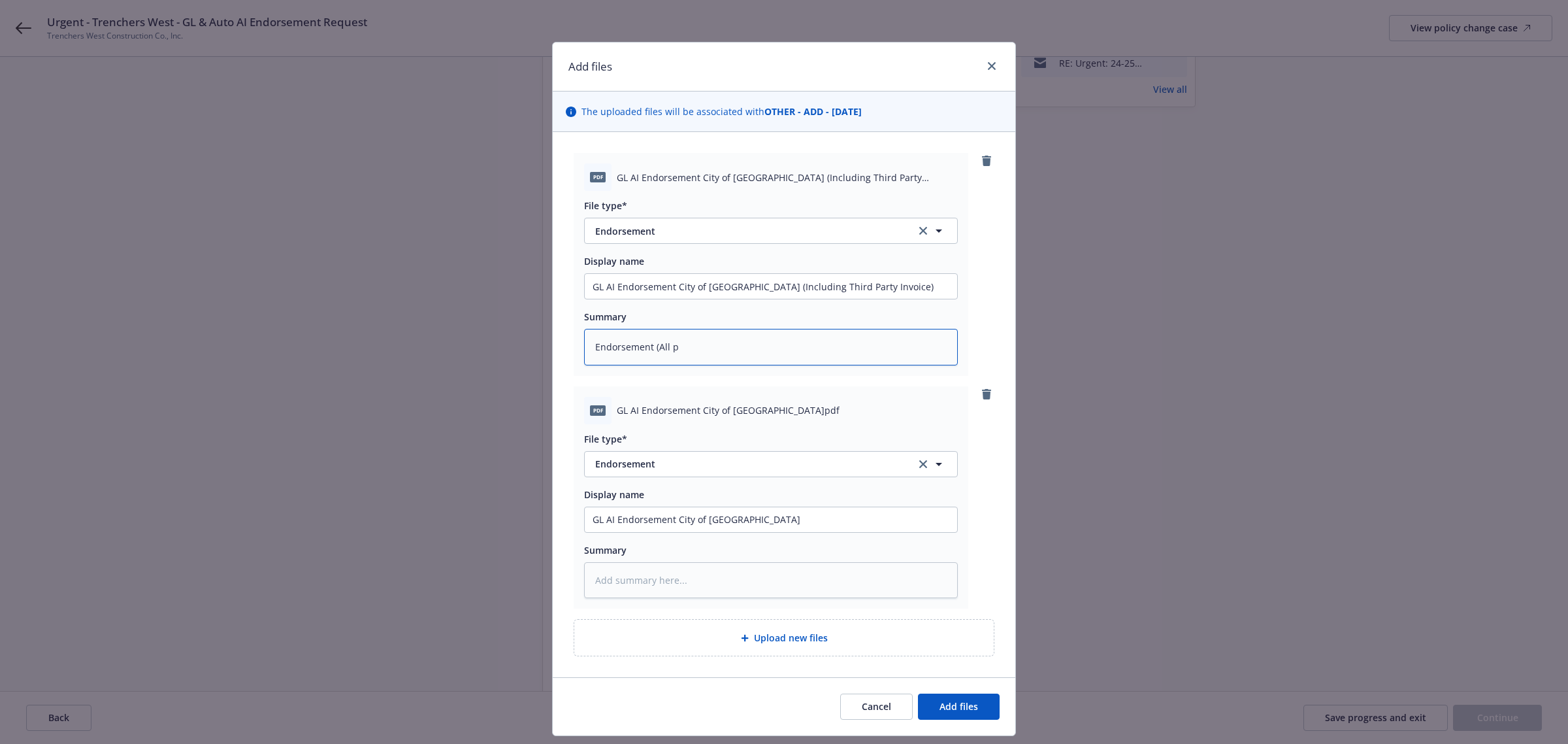
type textarea "Endorsement (All pa"
type textarea "x"
type textarea "Endorsement (All pag"
type textarea "x"
type textarea "Endorsement (All page"
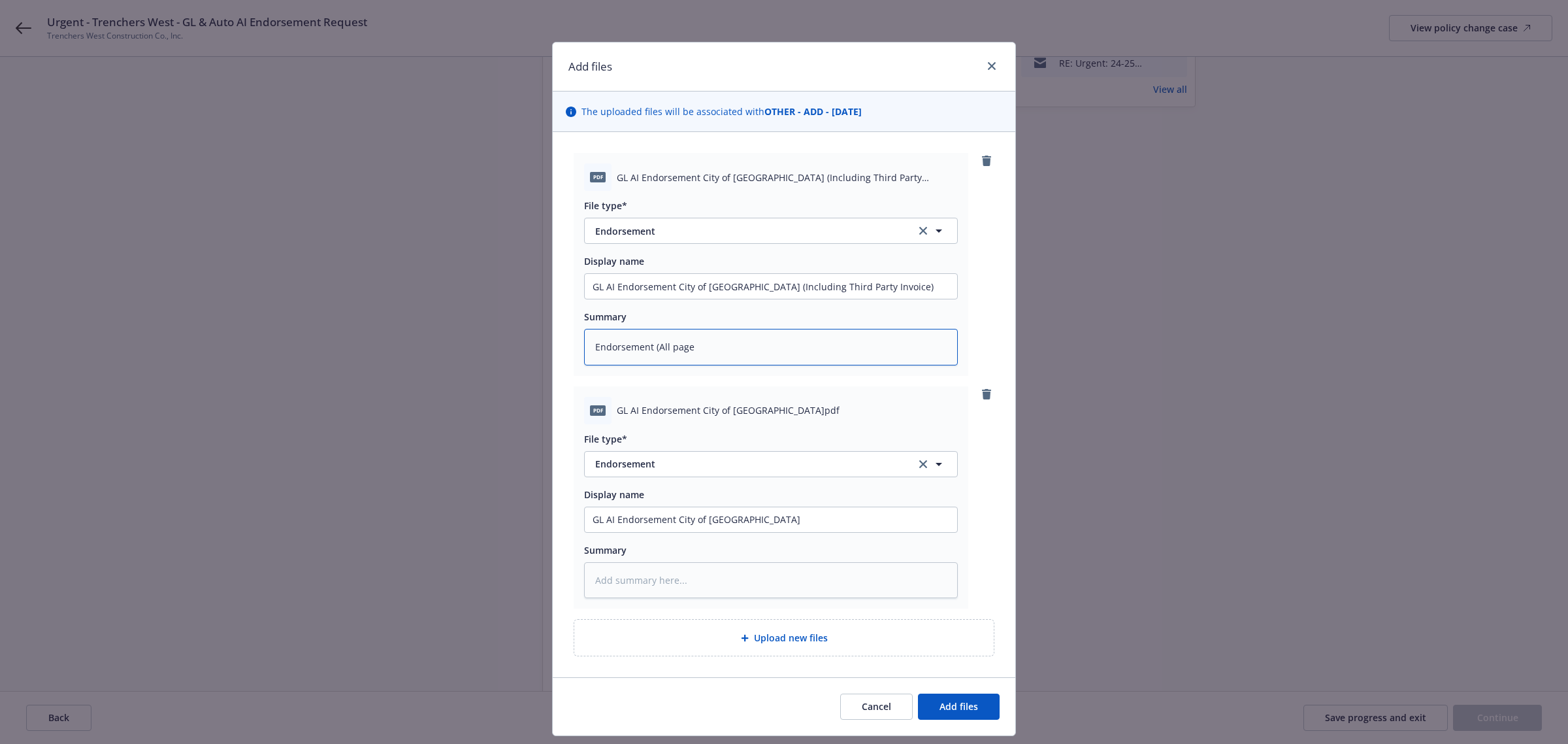
type textarea "x"
type textarea "Endorsement (All pages"
type textarea "x"
type textarea "Endorsement (All pages"
type textarea "x"
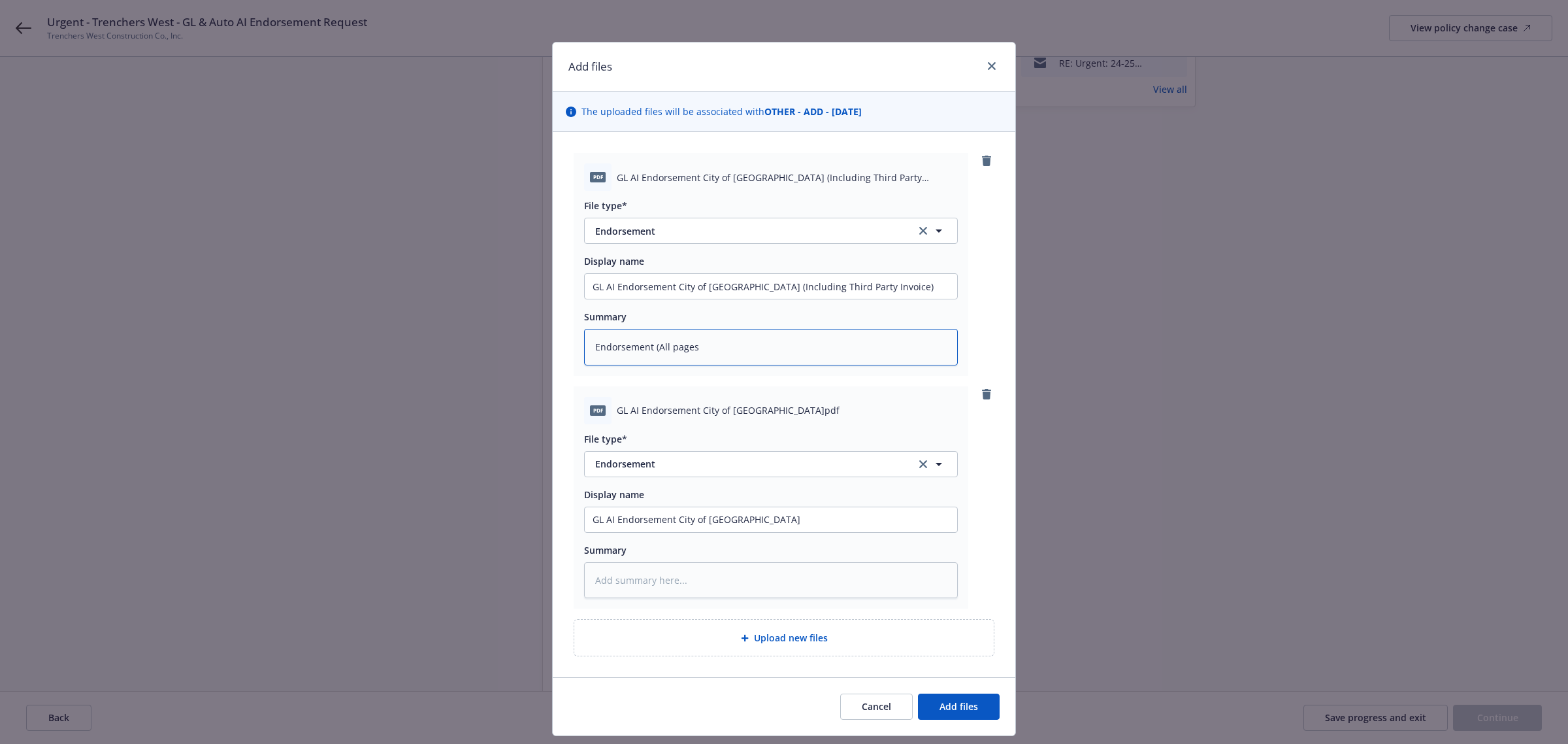
type textarea "Endorsement (All pages a"
type textarea "x"
type textarea "Endorsement (All pages as"
type textarea "x"
type textarea "Endorsement (All pages as"
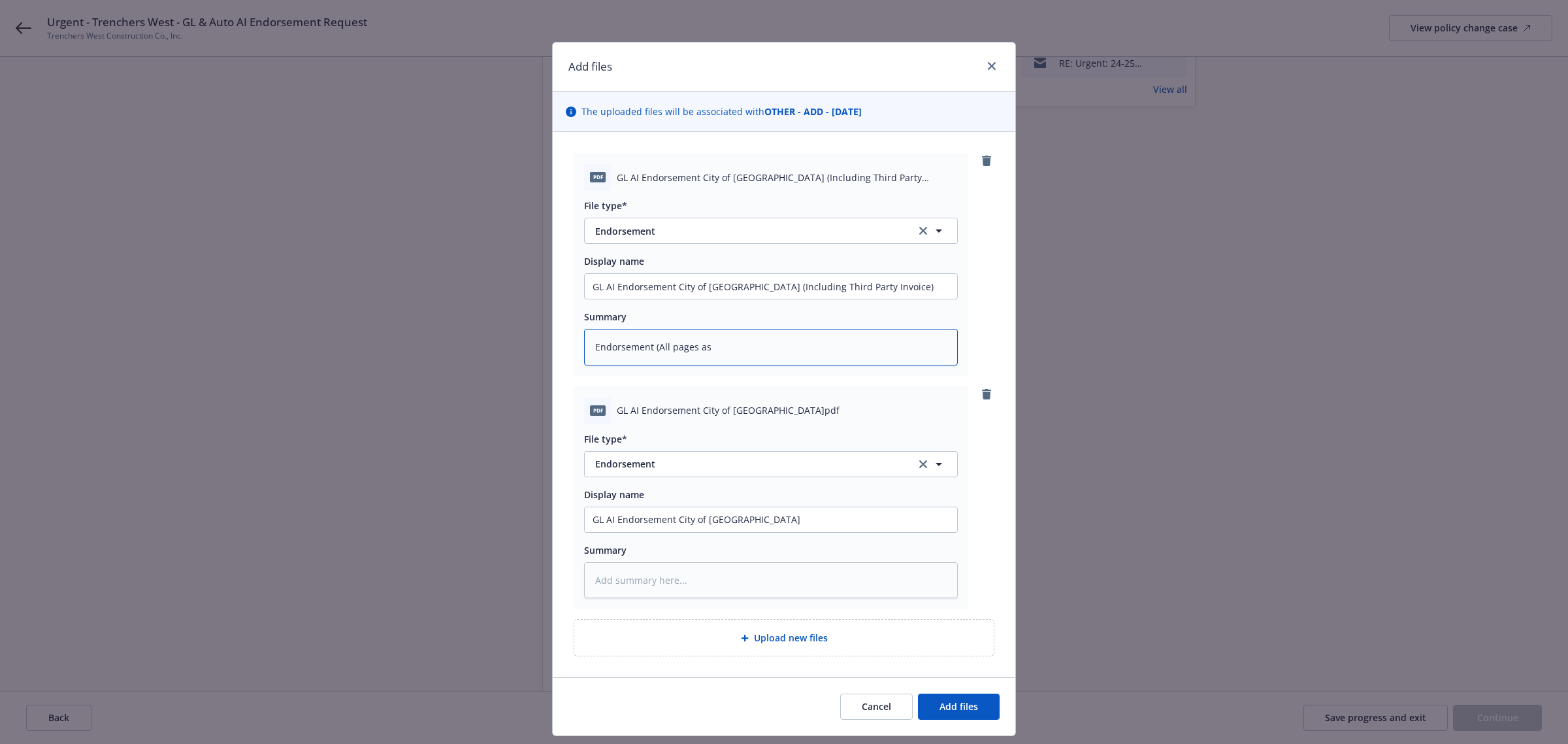
type textarea "x"
type textarea "Endorsement (All pages as r"
type textarea "x"
type textarea "Endorsement (All pages as re"
type textarea "x"
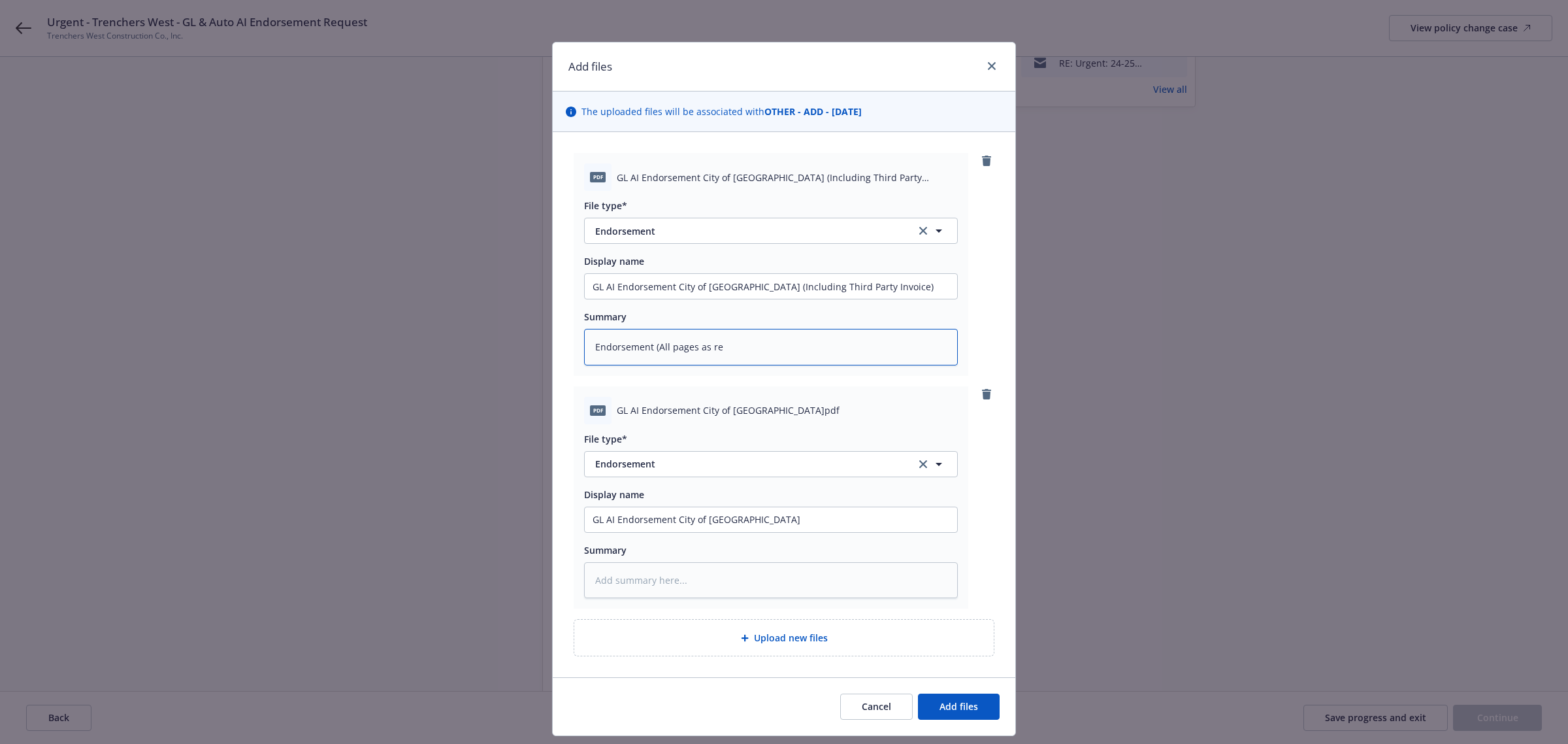
type textarea "Endorsement (All pages as rec"
type textarea "x"
type textarea "Endorsement (All pages as rece"
type textarea "x"
type textarea "Endorsement (All pages as recei"
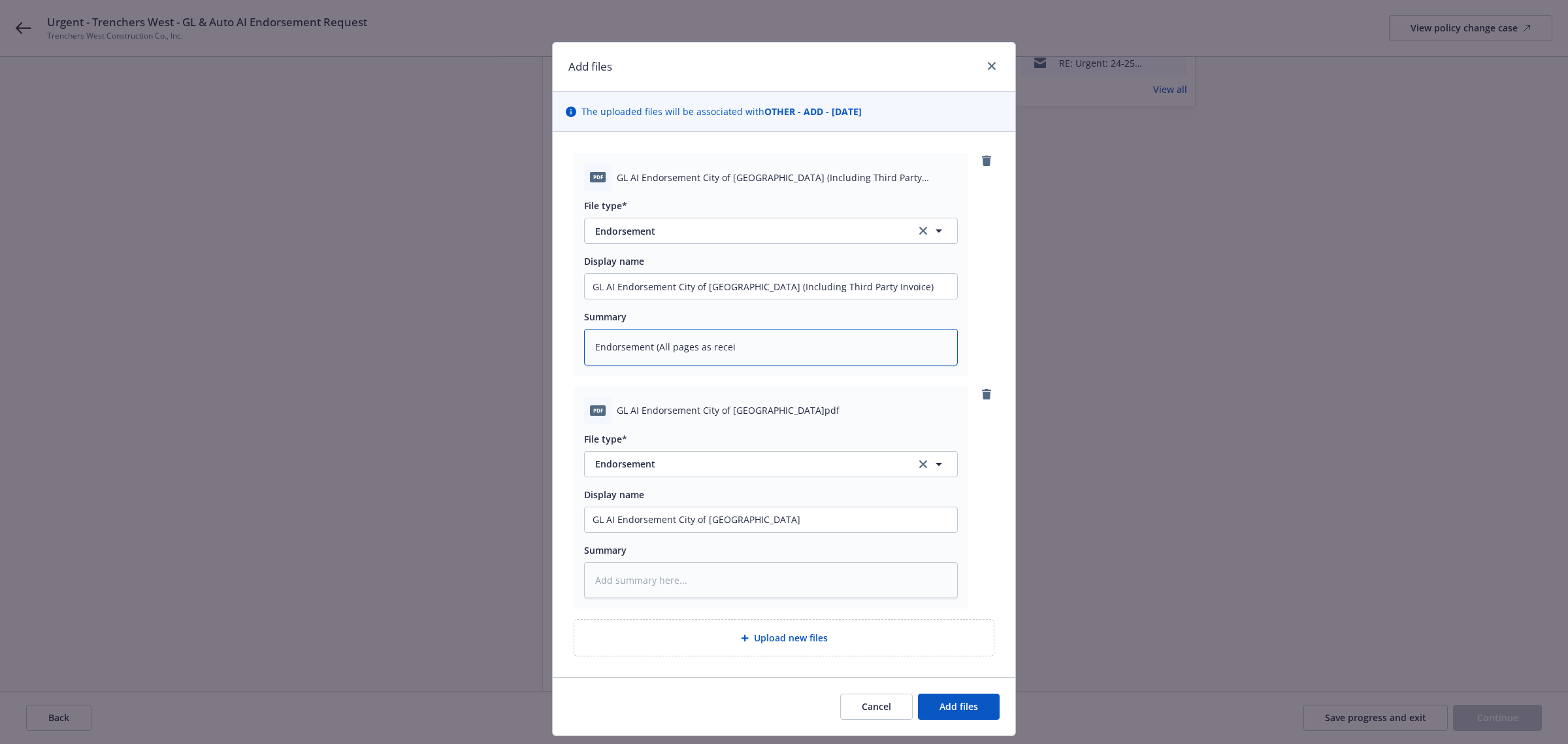
type textarea "x"
type textarea "Endorsement (All pages as receiv"
type textarea "x"
type textarea "Endorsement (All pages as receive"
type textarea "x"
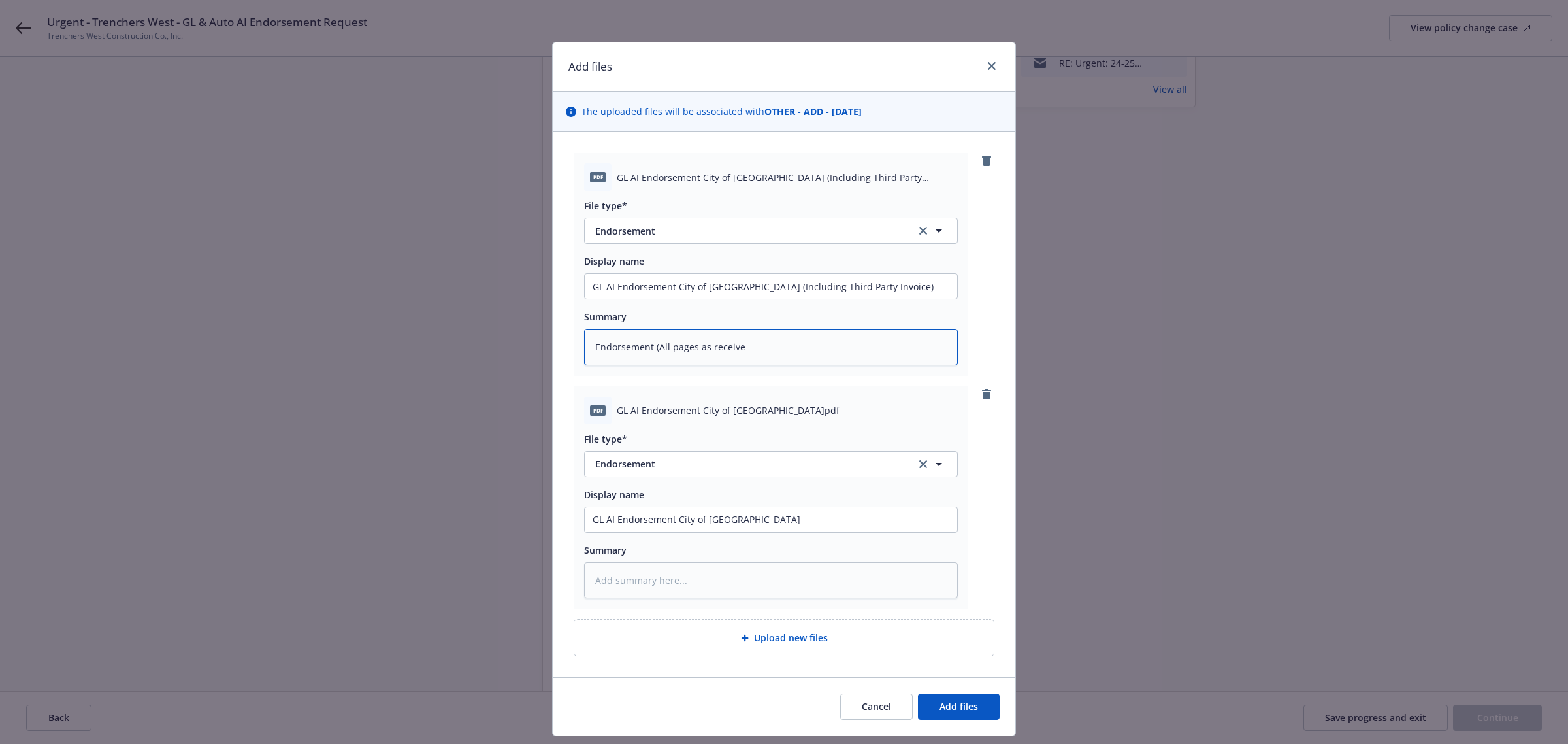
type textarea "Endorsement (All pages as received"
type textarea "x"
type textarea "Endorsement (All pages as received"
type textarea "x"
type textarea "Endorsement (All pages as received b"
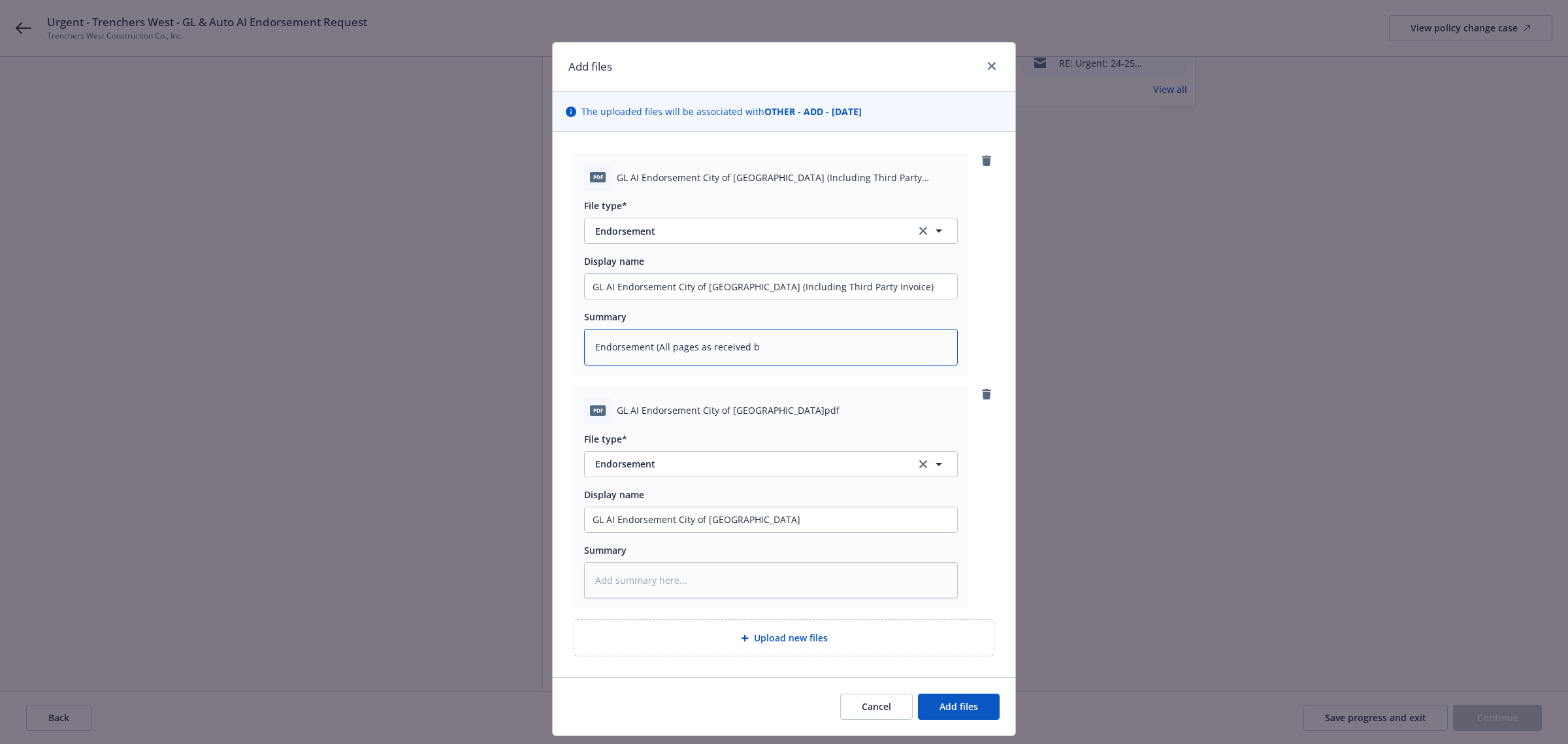
type textarea "x"
type textarea "Endorsement (All pages as received by"
type textarea "x"
type textarea "Endorsement (All pages as received by"
type textarea "x"
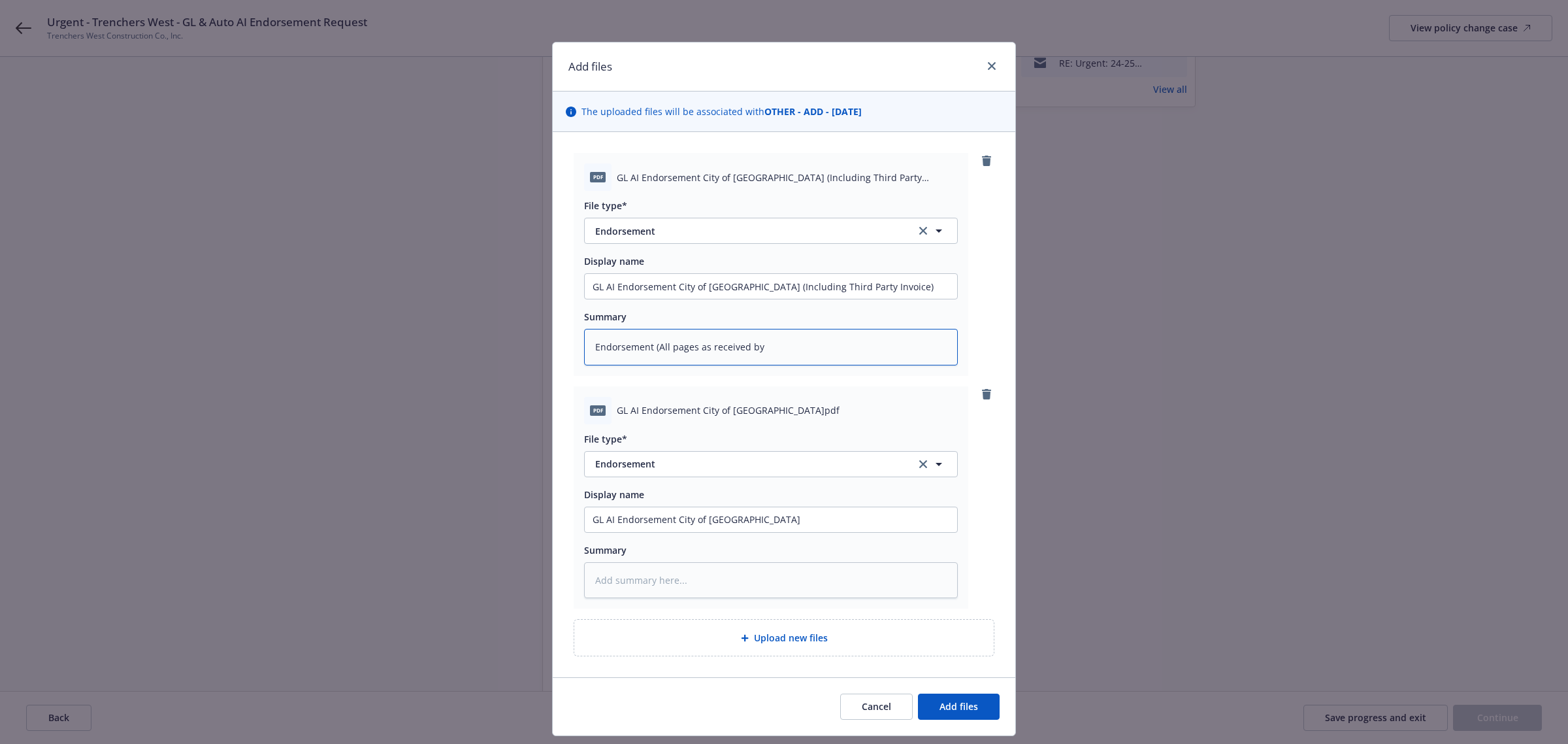
type textarea "Endorsement (All pages as received by c"
type textarea "x"
type textarea "Endorsement (All pages as received by ca"
type textarea "x"
type textarea "Endorsement (All pages as received by car"
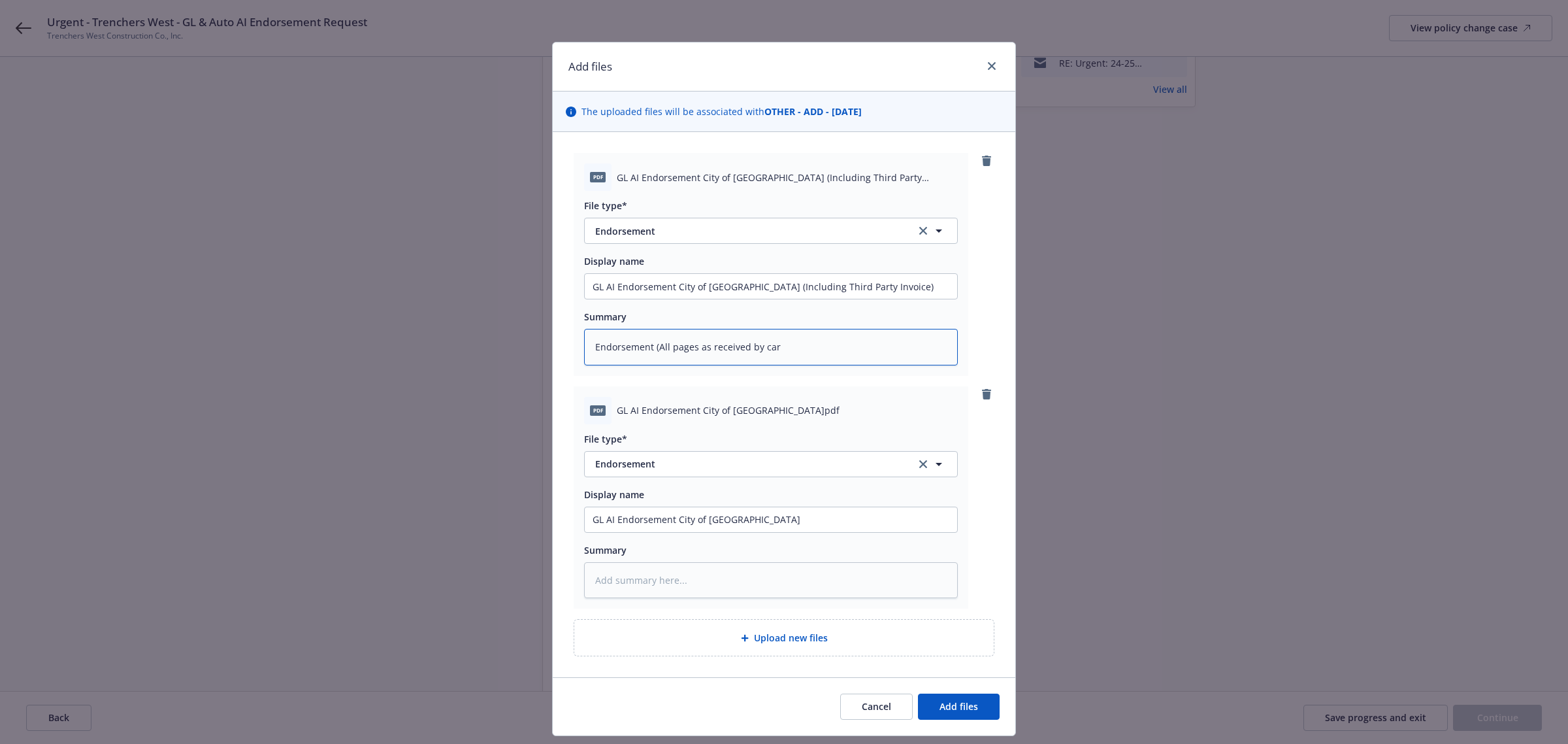
type textarea "x"
type textarea "Endorsement (All pages as received by [PERSON_NAME]"
type textarea "x"
type textarea "Endorsement (All pages as received by [PERSON_NAME]"
type textarea "x"
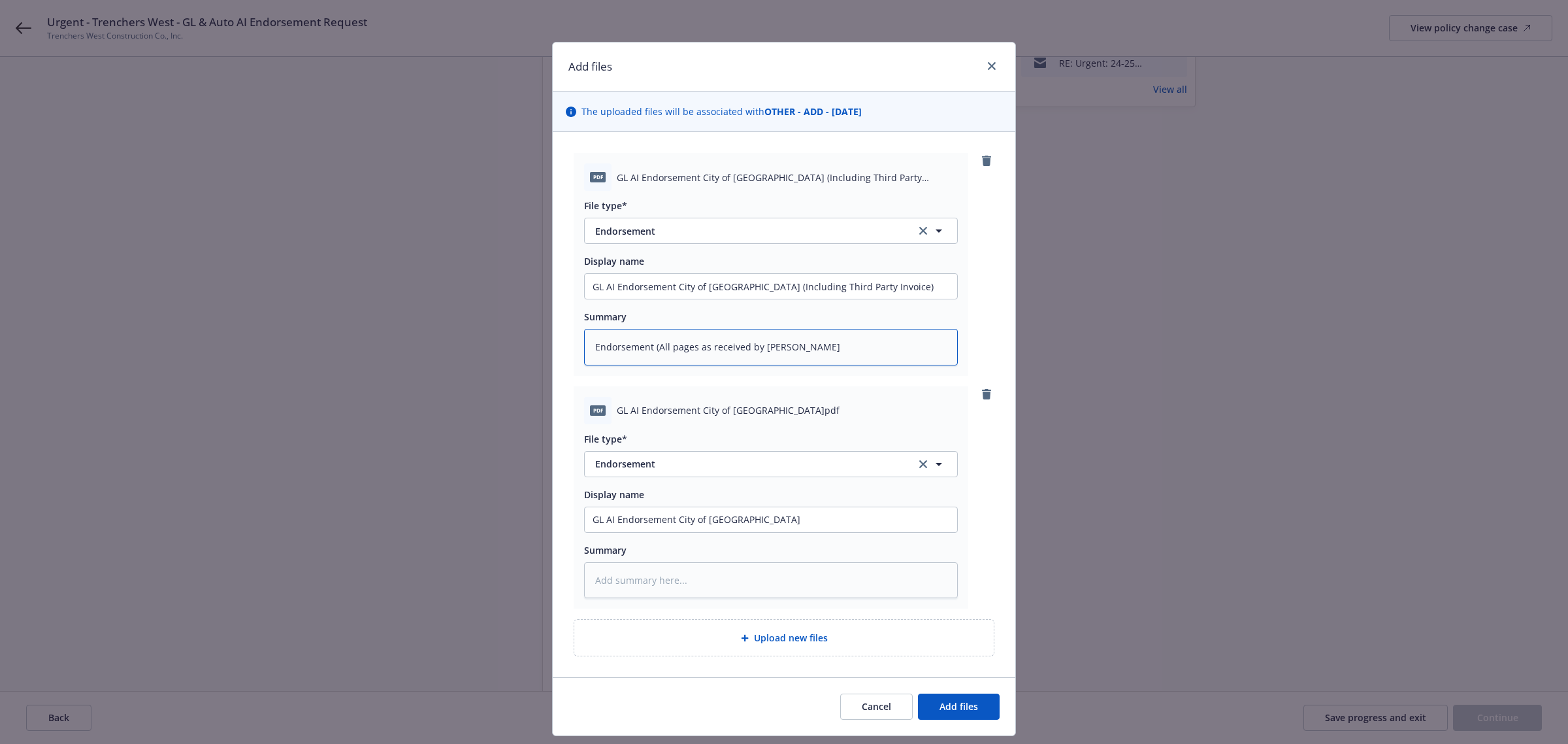
type textarea "Endorsement (All pages as received by [PERSON_NAME]"
type textarea "x"
type textarea "Endorsement (All pages as received by carrier"
type textarea "x"
type textarea "Endorsement (All pages as received by carrier)"
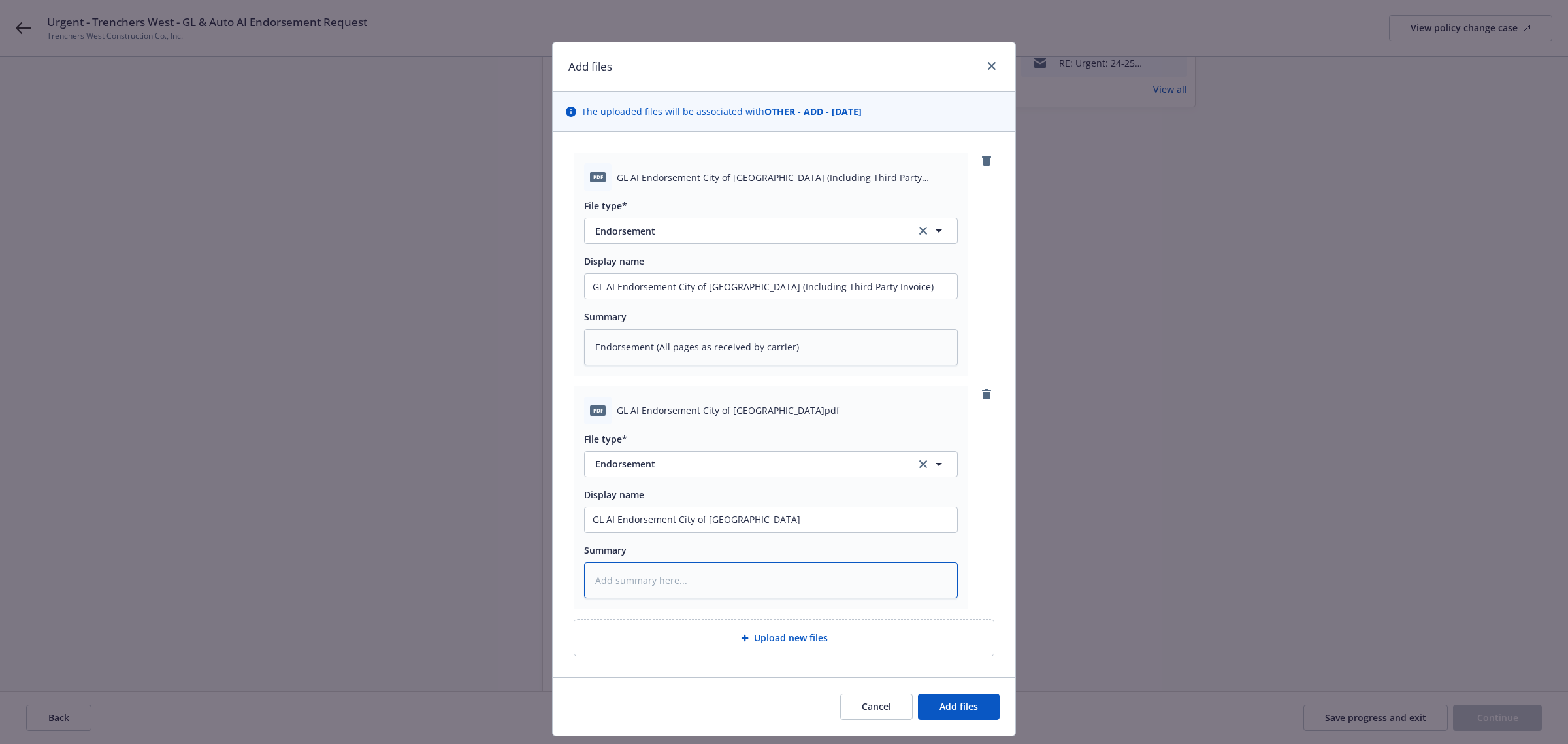
click at [625, 582] on textarea at bounding box center [770, 580] width 373 height 36
type textarea "x"
type textarea "E"
type textarea "x"
type textarea "Ed"
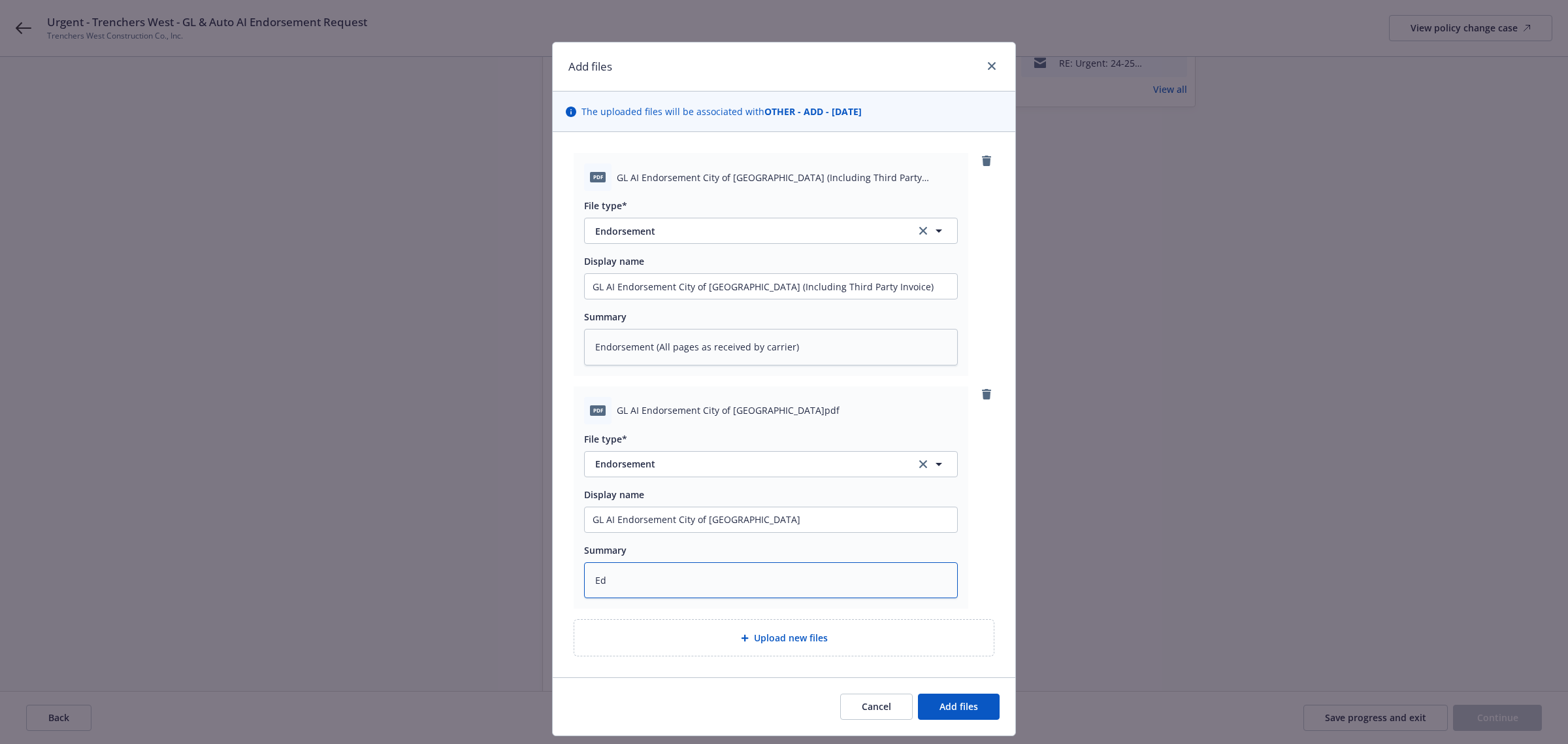
type textarea "x"
type textarea "Edn"
type textarea "x"
type textarea "Ed"
type textarea "x"
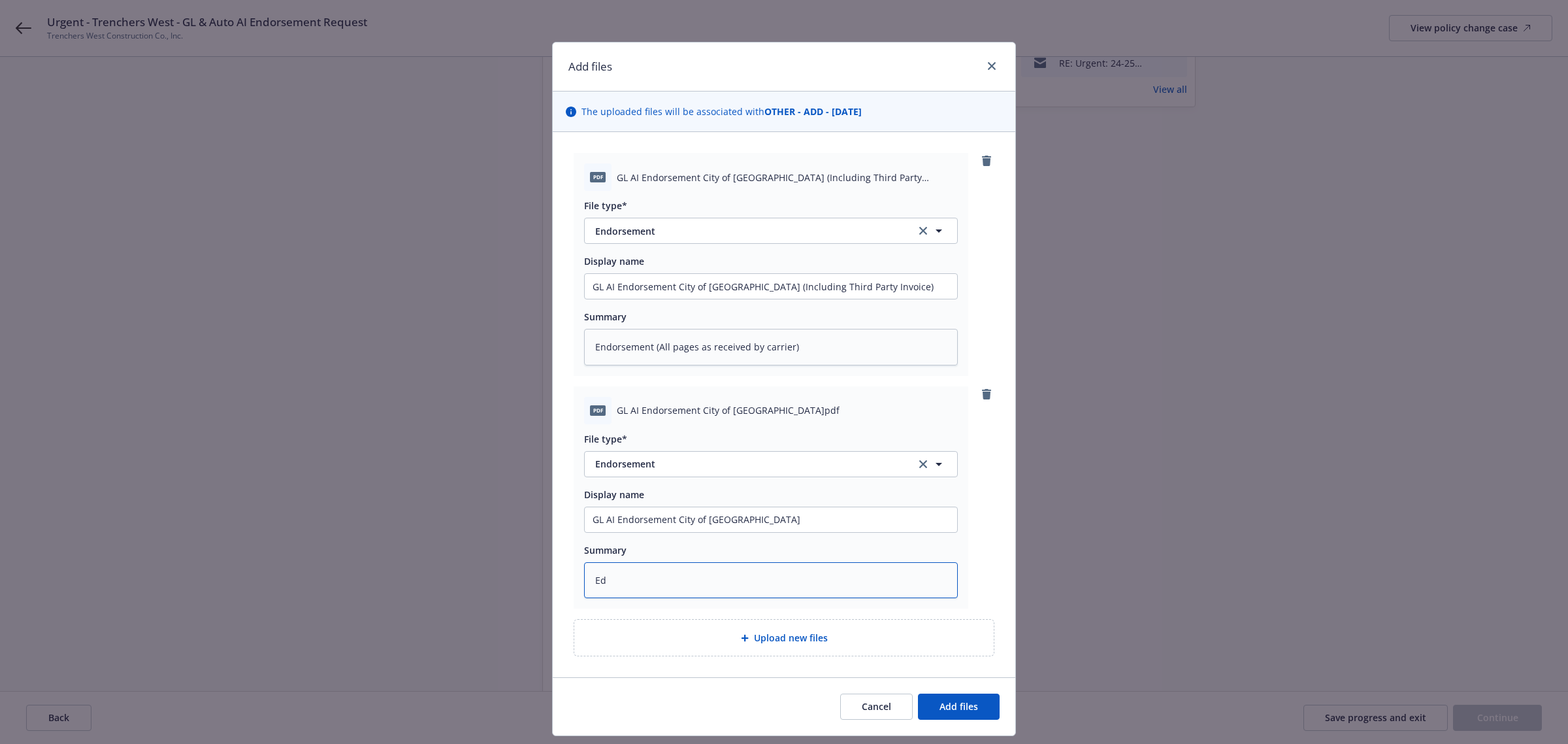
type textarea "E"
type textarea "x"
type textarea "En"
type textarea "x"
type textarea "End"
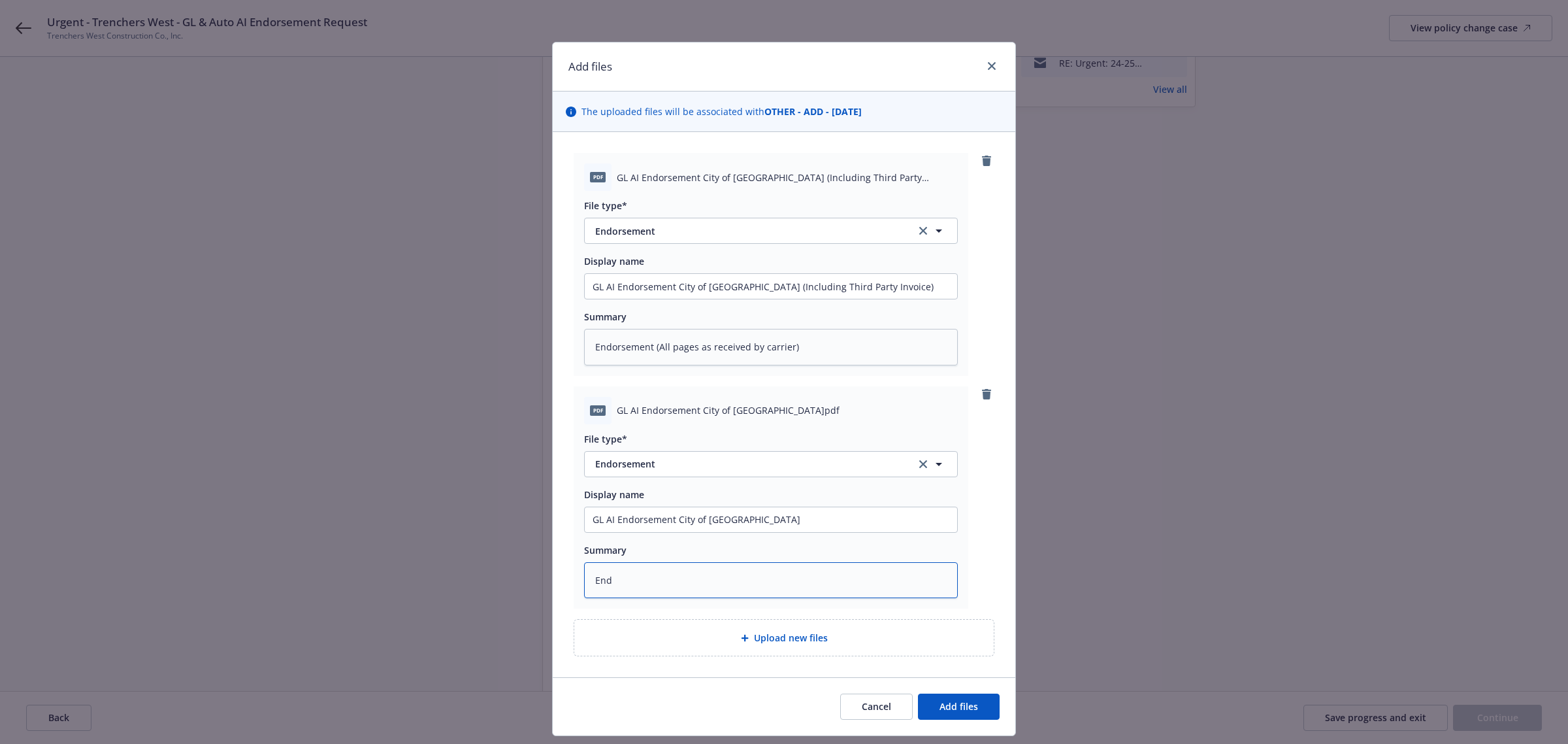
type textarea "x"
type textarea "Endo"
type textarea "x"
type textarea "Endor"
type textarea "x"
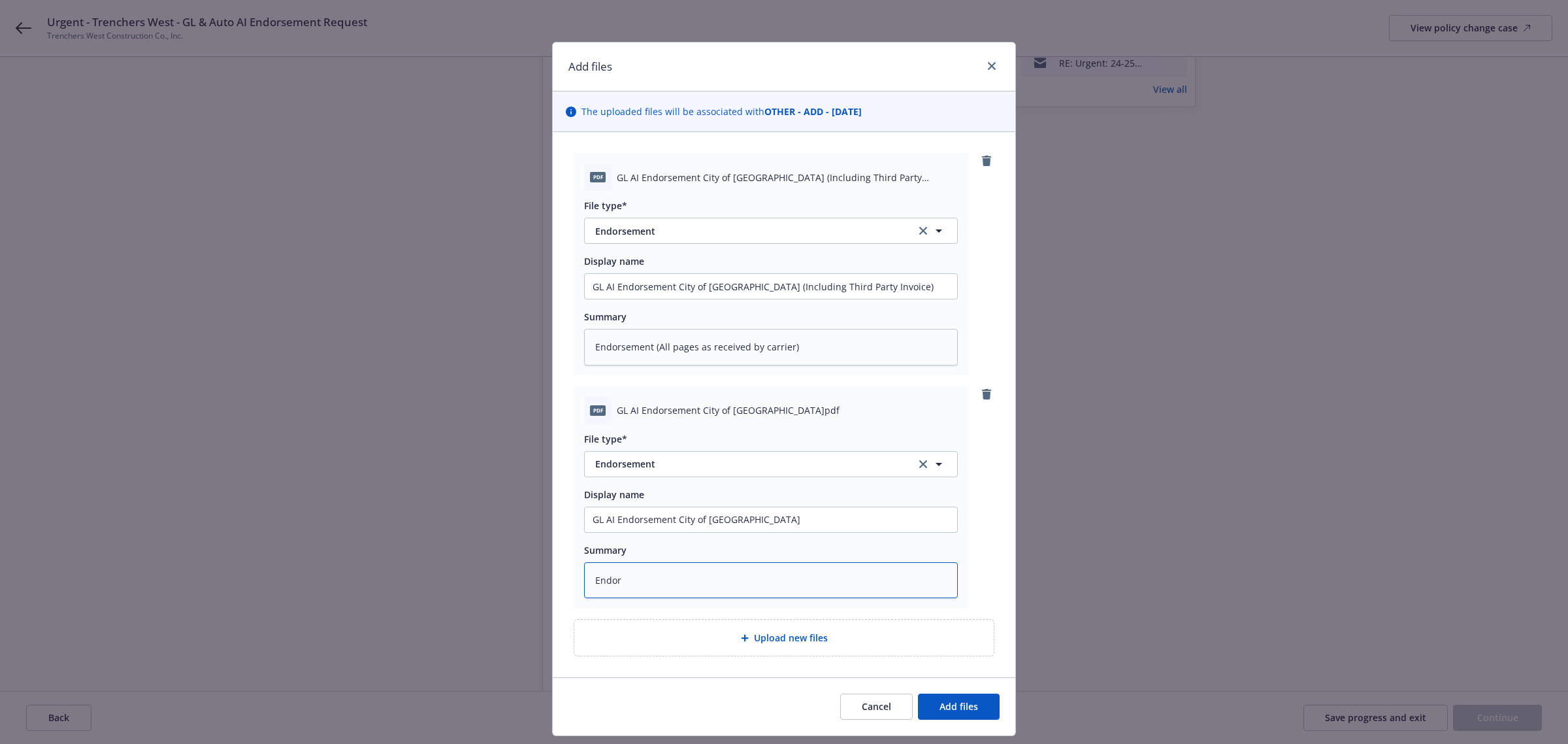
type textarea "Endors"
type textarea "x"
type textarea "Endorse"
type textarea "x"
type textarea "Endorsee"
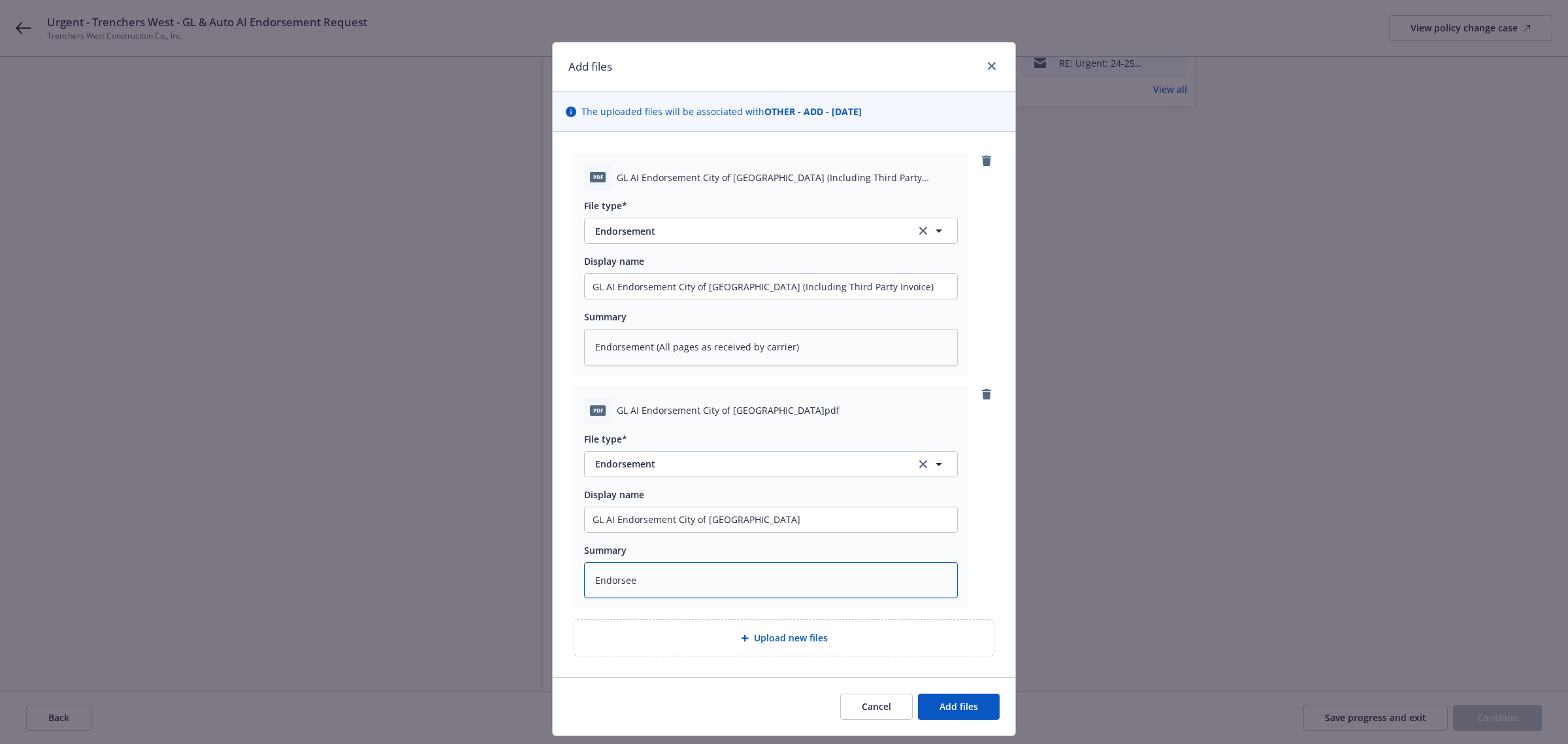
type textarea "x"
type textarea "Endorse"
type textarea "x"
type textarea "Endorsem"
type textarea "x"
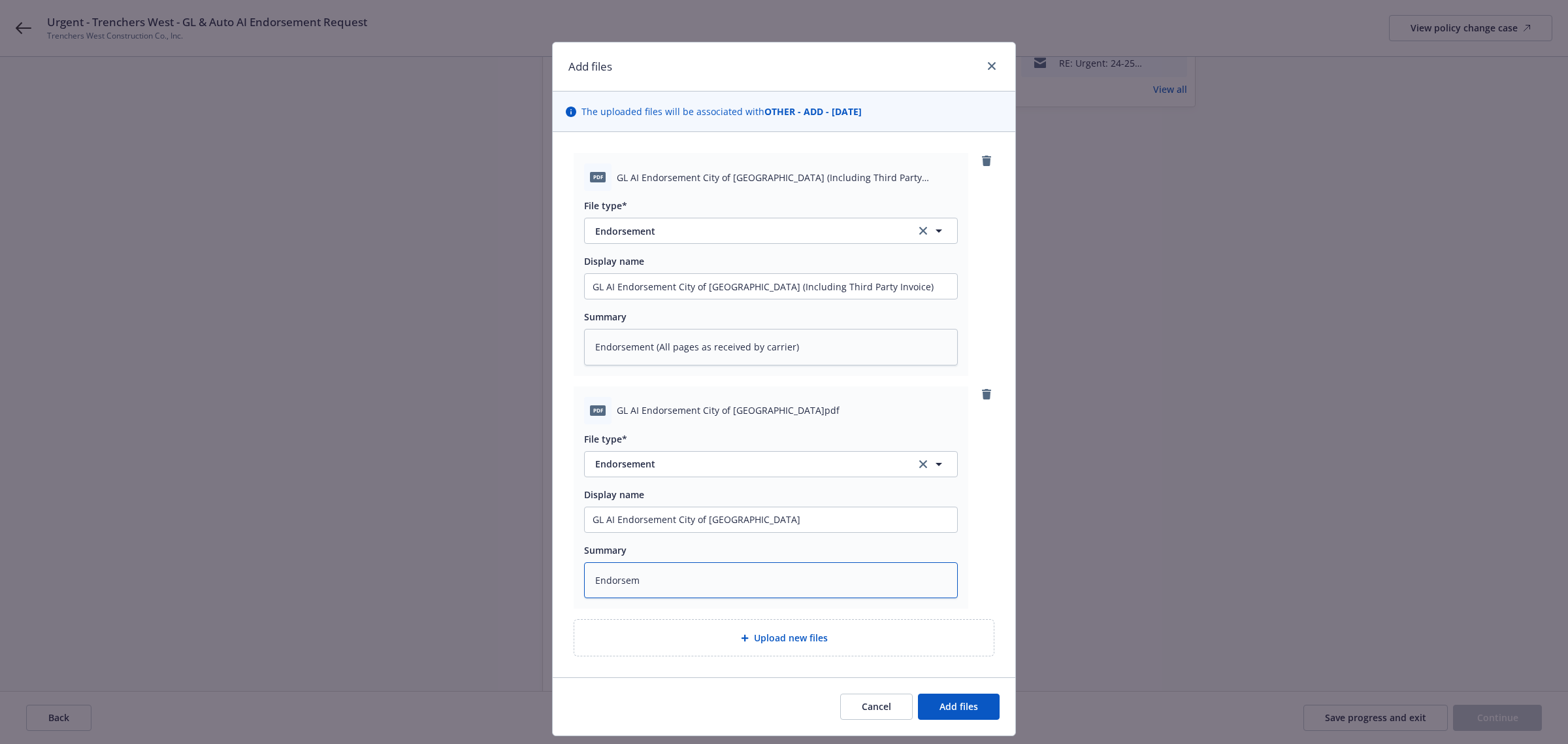
type textarea "Endorseme"
type textarea "x"
type textarea "Endorsemen"
type textarea "x"
type textarea "Endorsement"
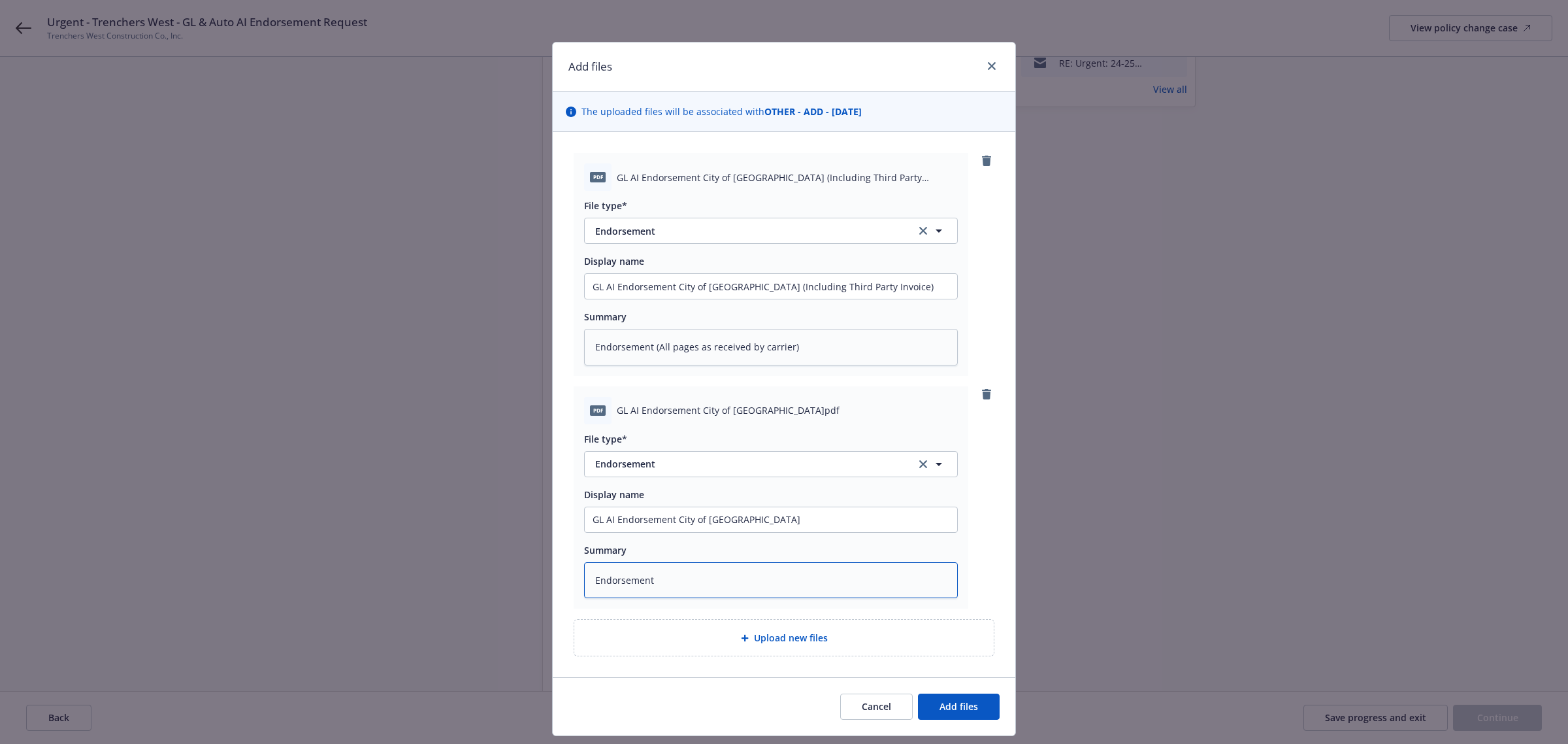
type textarea "x"
type textarea "Endorsement"
type textarea "x"
type textarea "Endorsement p"
type textarea "x"
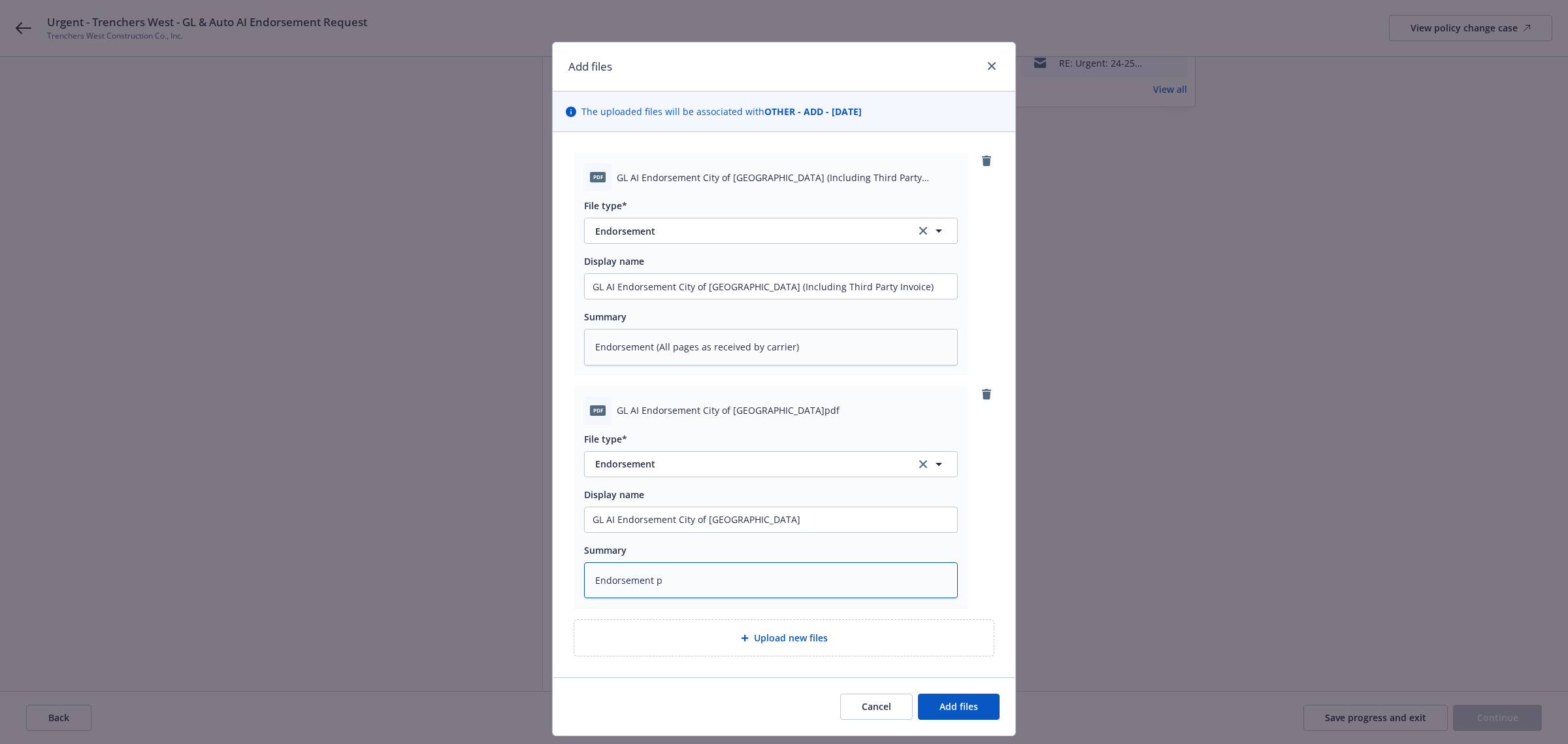
type textarea "Endorsement pa"
type textarea "x"
type textarea "Endorsement pag"
type textarea "x"
type textarea "Endorsement page"
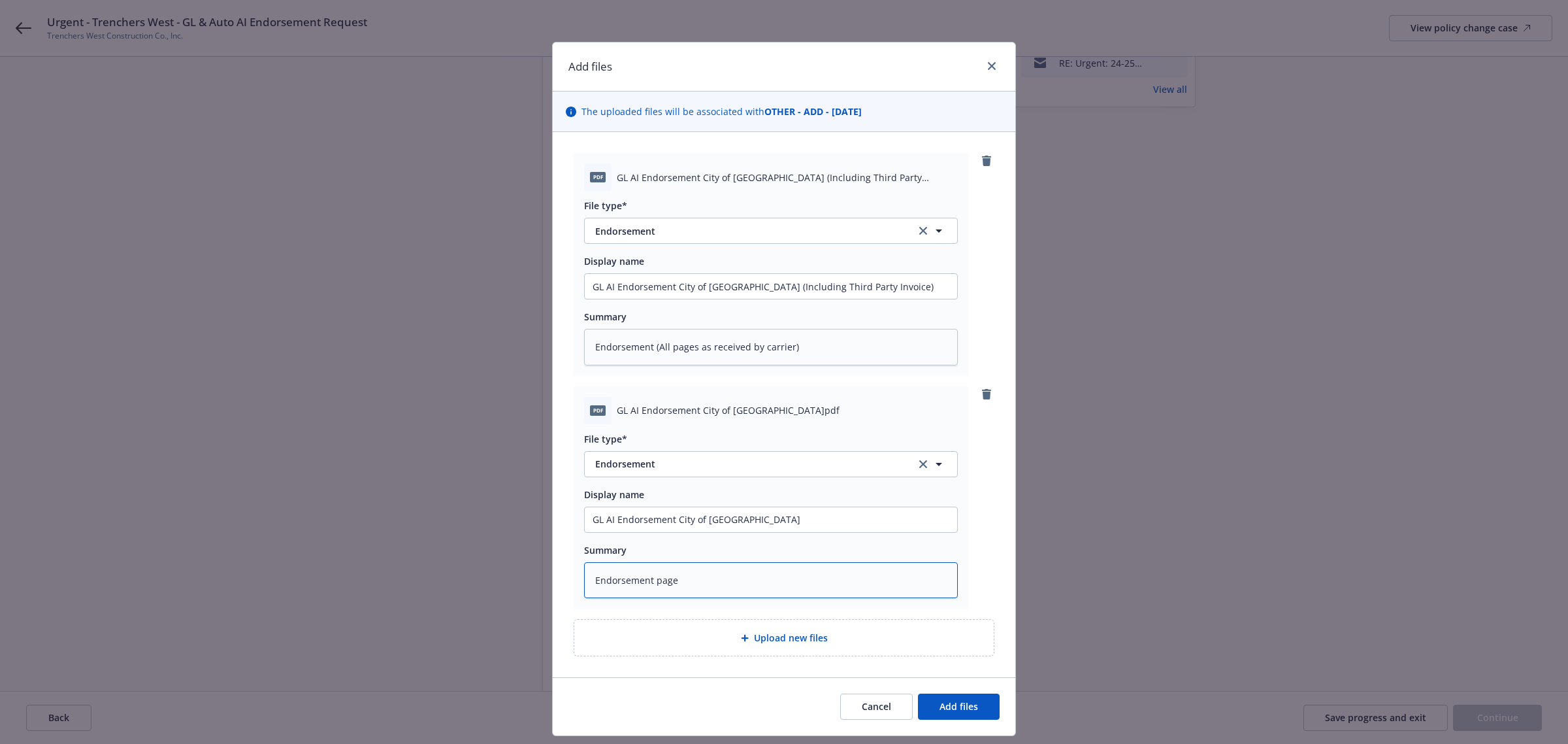
type textarea "x"
type textarea "Endorsement page"
type textarea "x"
type textarea "Endorsement page o"
type textarea "x"
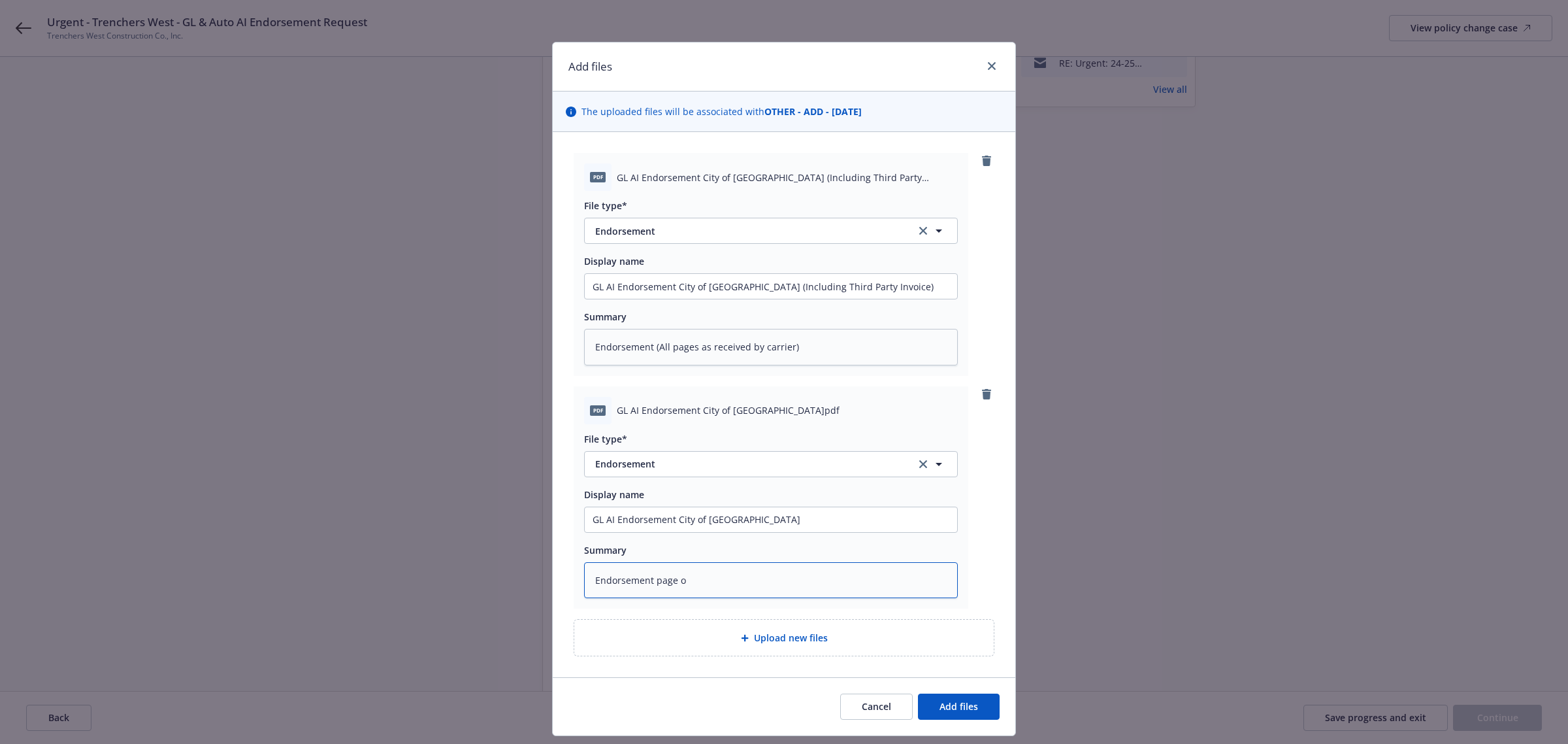
type textarea "Endorsement page on"
type textarea "x"
type textarea "Endorsement page onl"
type textarea "x"
type textarea "Endorsement page only"
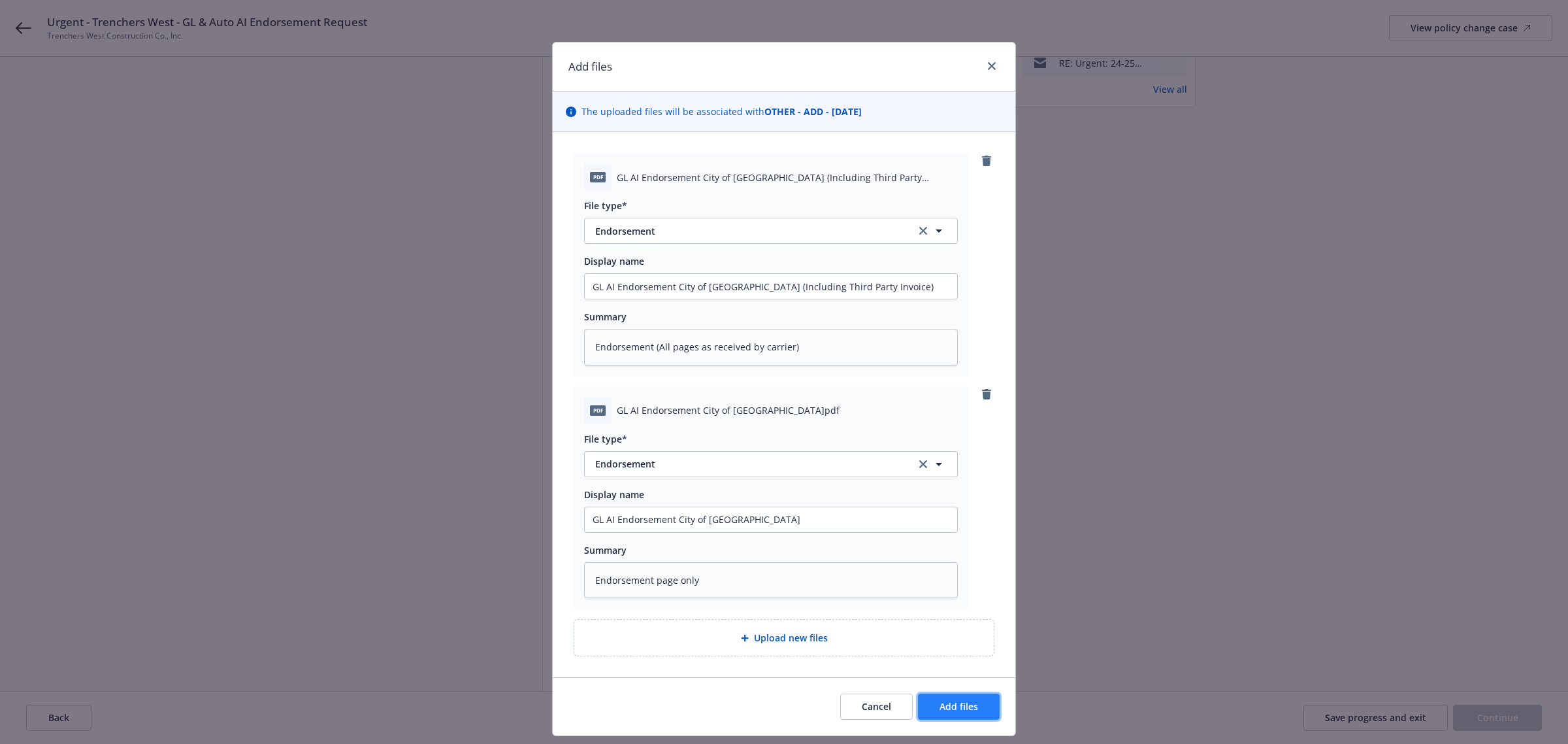
click at [955, 712] on span "Add files" at bounding box center [958, 706] width 39 height 12
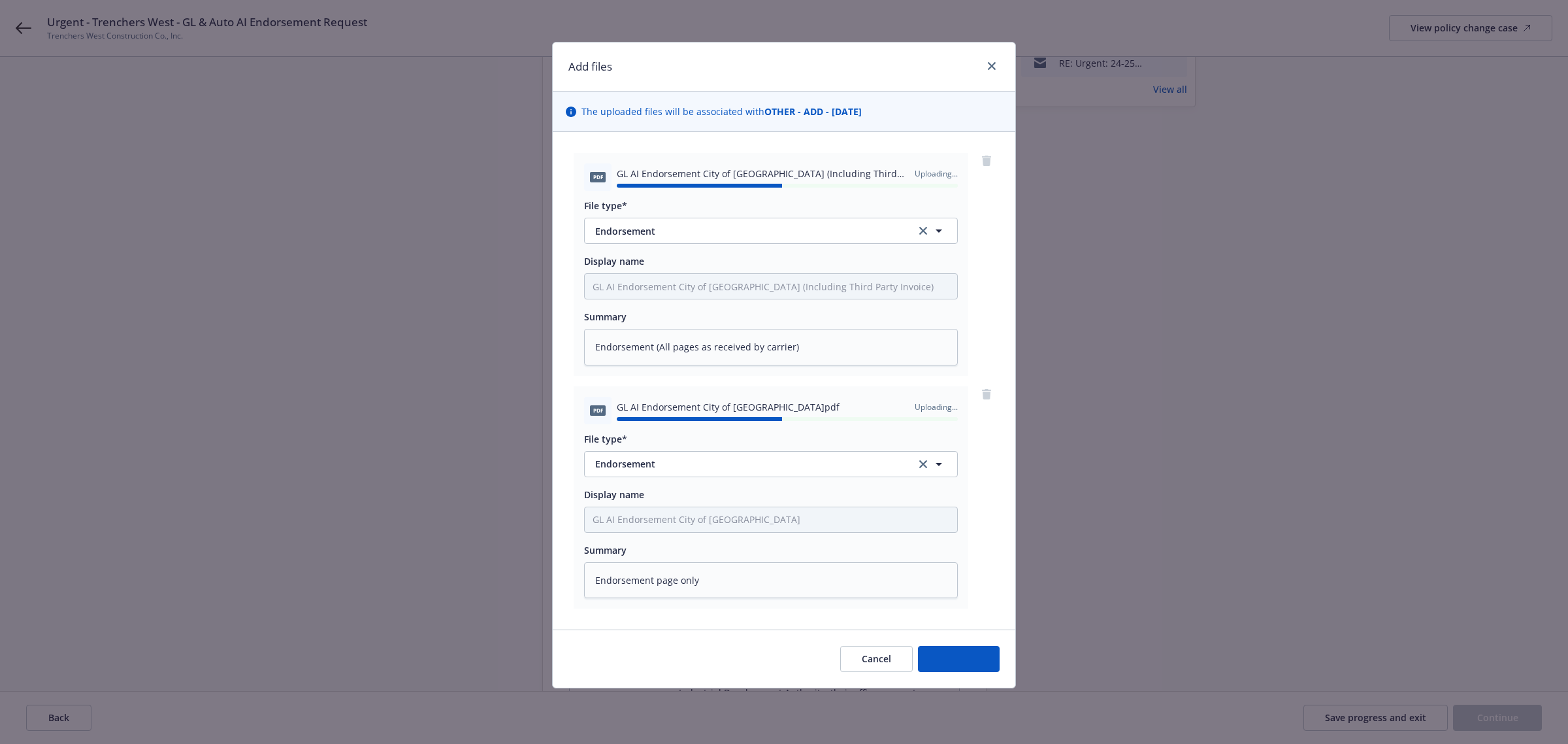
type textarea "x"
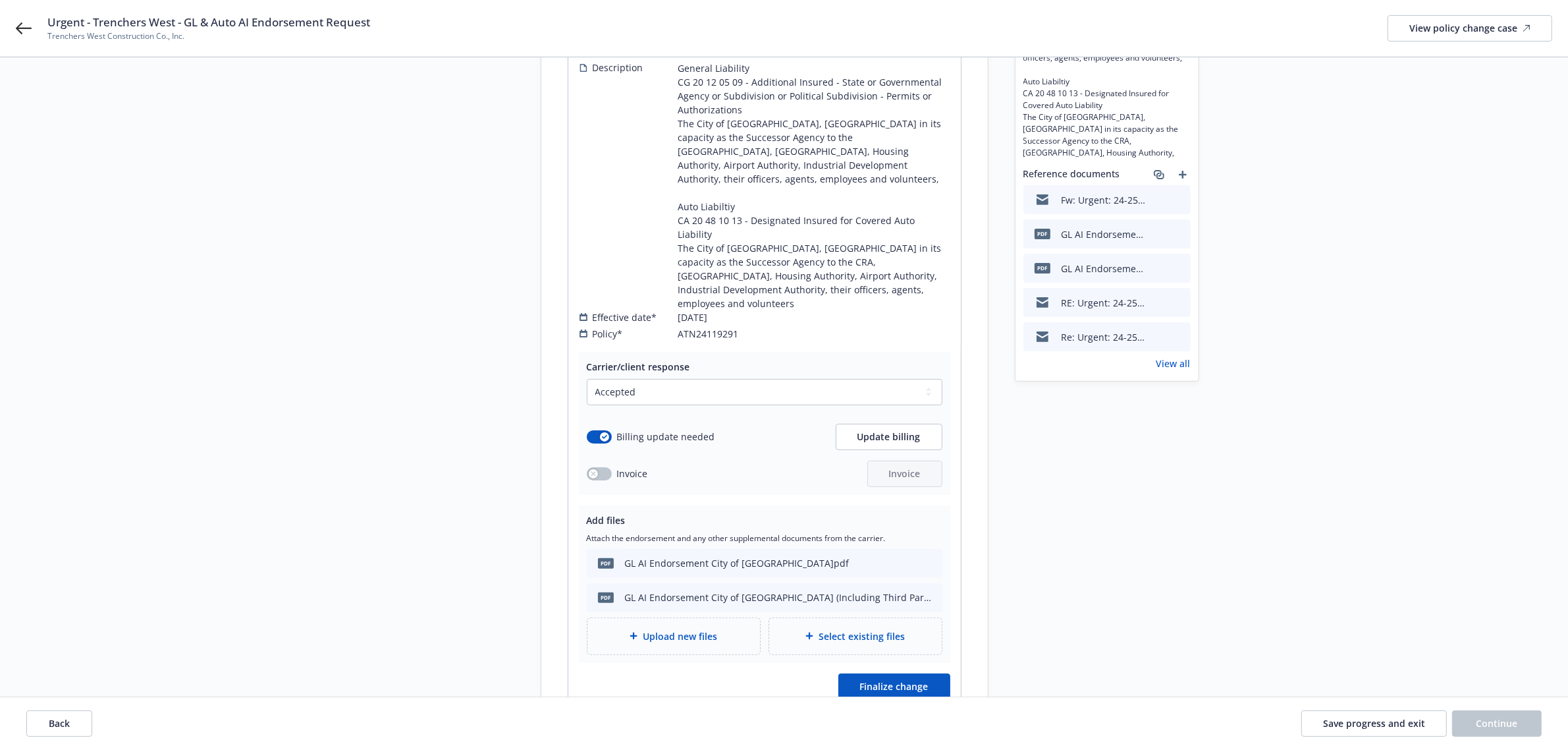
scroll to position [247, 0]
click at [816, 547] on div "pdf GL AI Endorsement City of [GEOGRAPHIC_DATA]pdf" at bounding box center [764, 561] width 356 height 29
click at [869, 547] on div "pdf GL AI Endorsement City of [GEOGRAPHIC_DATA]pdf" at bounding box center [764, 561] width 356 height 29
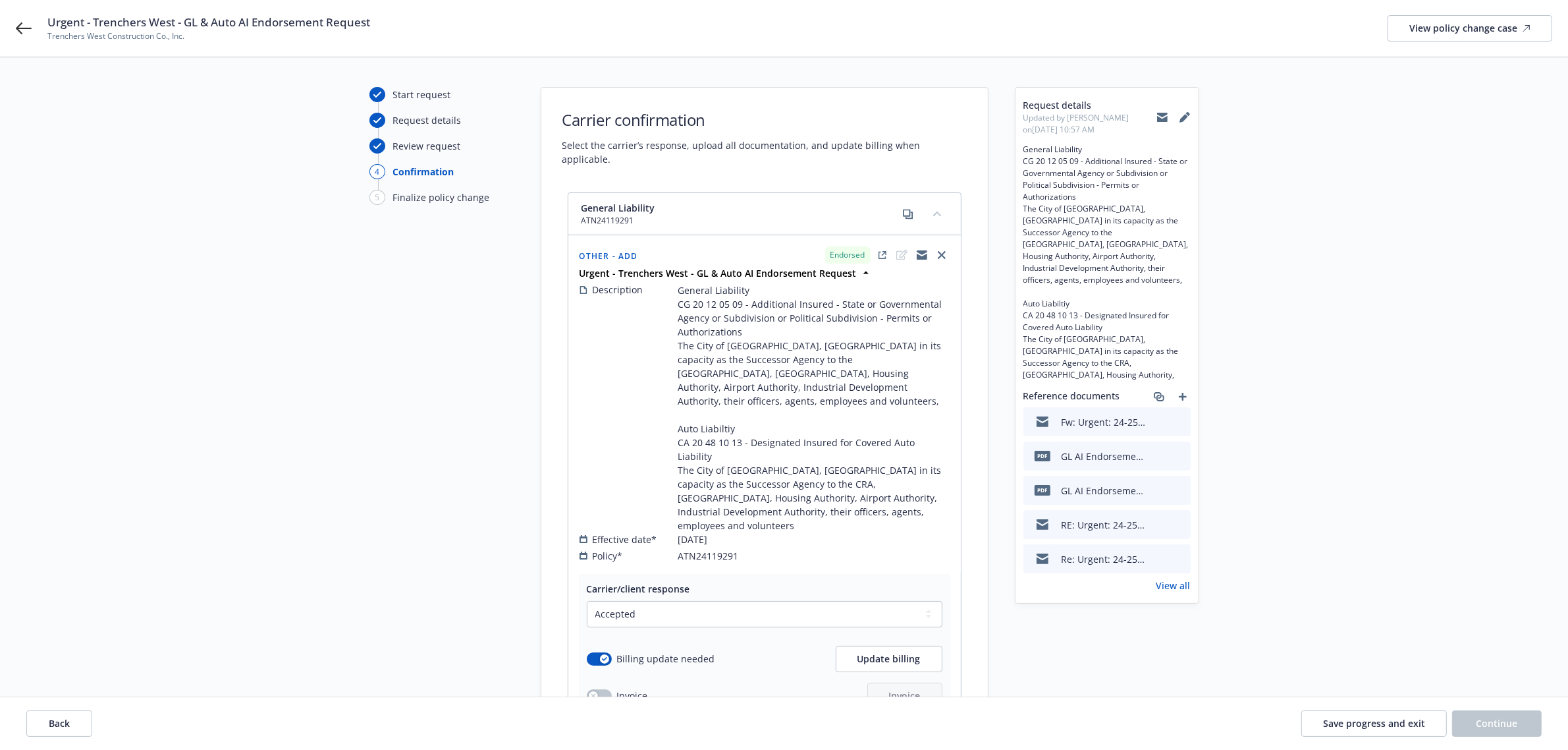
scroll to position [0, 0]
